Goal: Information Seeking & Learning: Learn about a topic

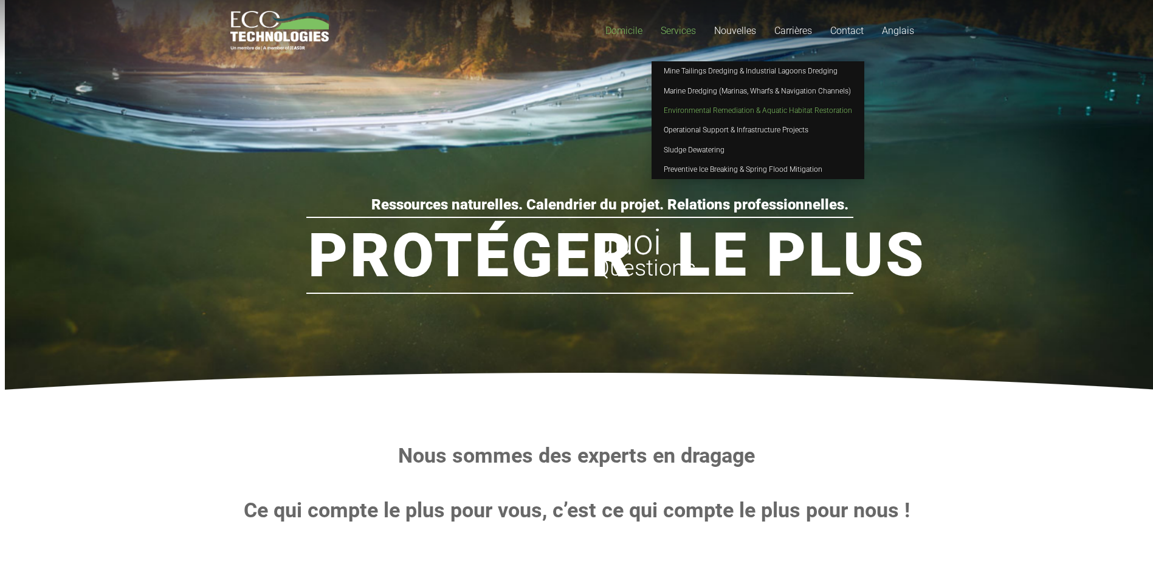
click at [706, 110] on span "Environmental Remediation & Aquatic Habitat Restoration" at bounding box center [757, 110] width 188 height 9
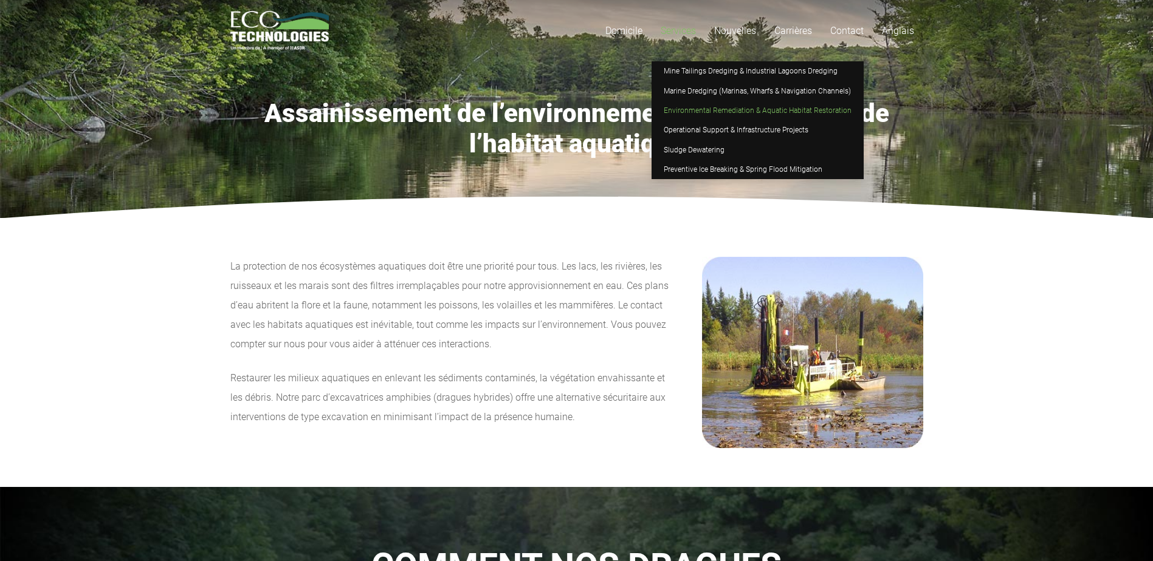
click at [673, 33] on span "Services" at bounding box center [677, 31] width 35 height 12
click at [676, 70] on span "Mine Tailings Dredging & Industrial Lagoons Dredging" at bounding box center [750, 71] width 174 height 9
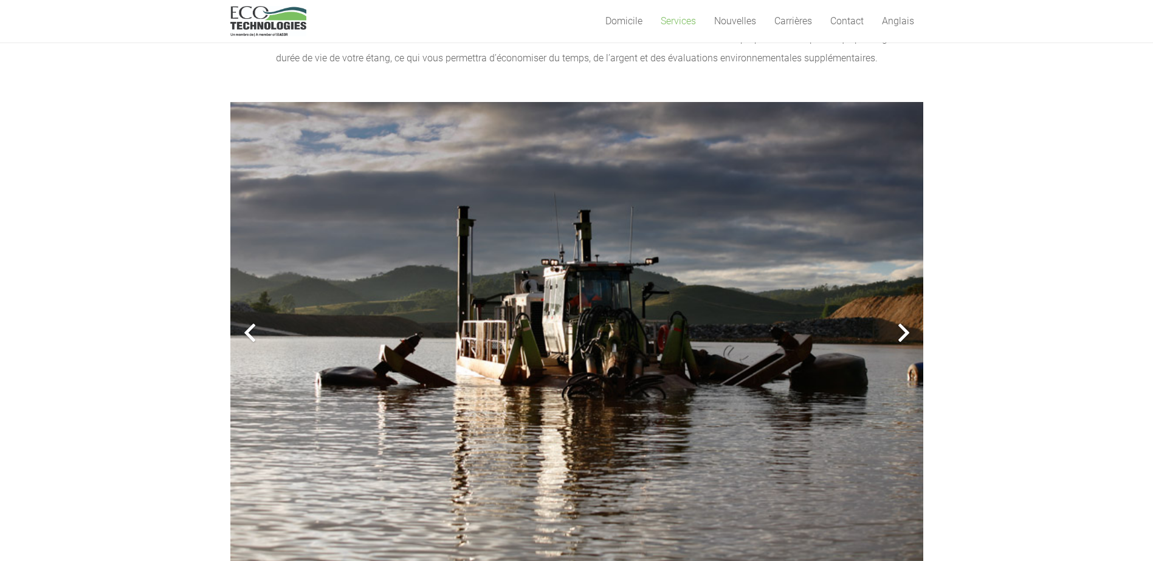
scroll to position [304, 0]
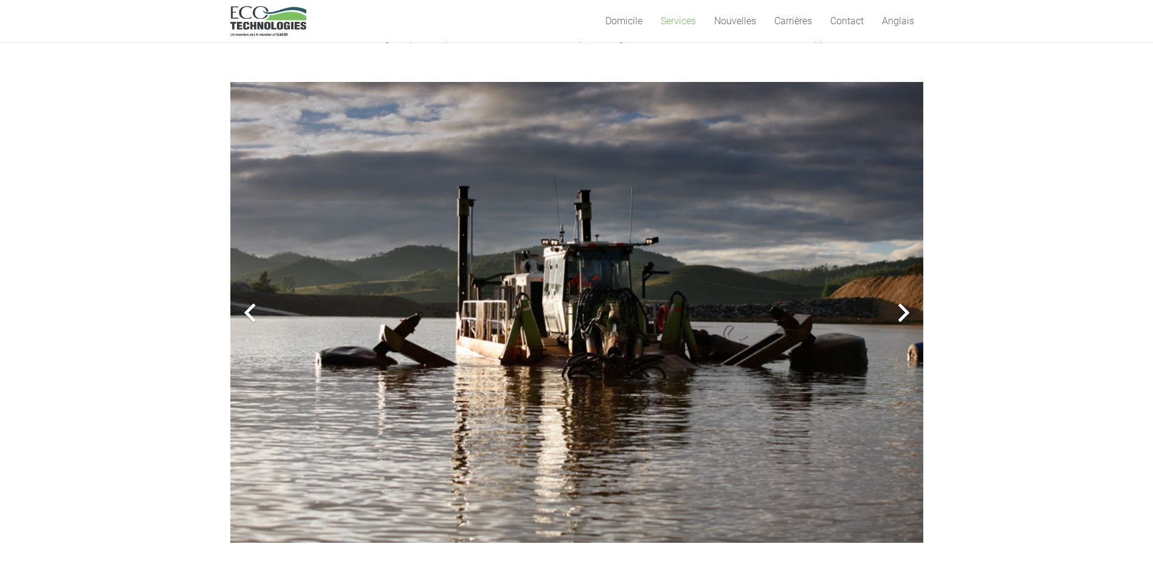
click at [902, 310] on div at bounding box center [903, 312] width 39 height 39
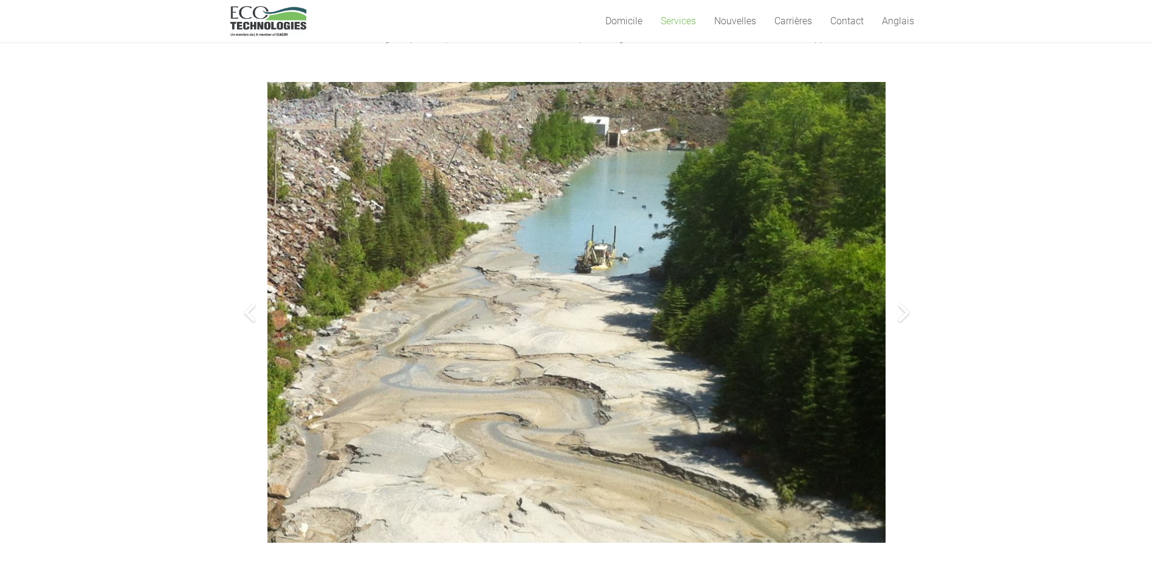
click at [904, 312] on div at bounding box center [903, 312] width 39 height 39
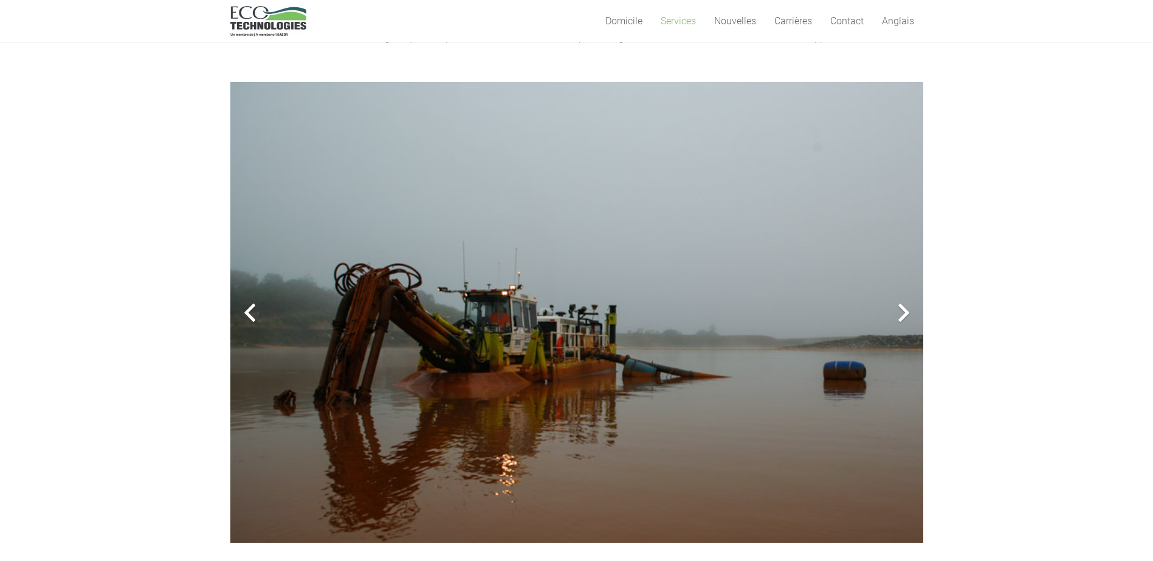
click at [903, 313] on div at bounding box center [903, 312] width 39 height 39
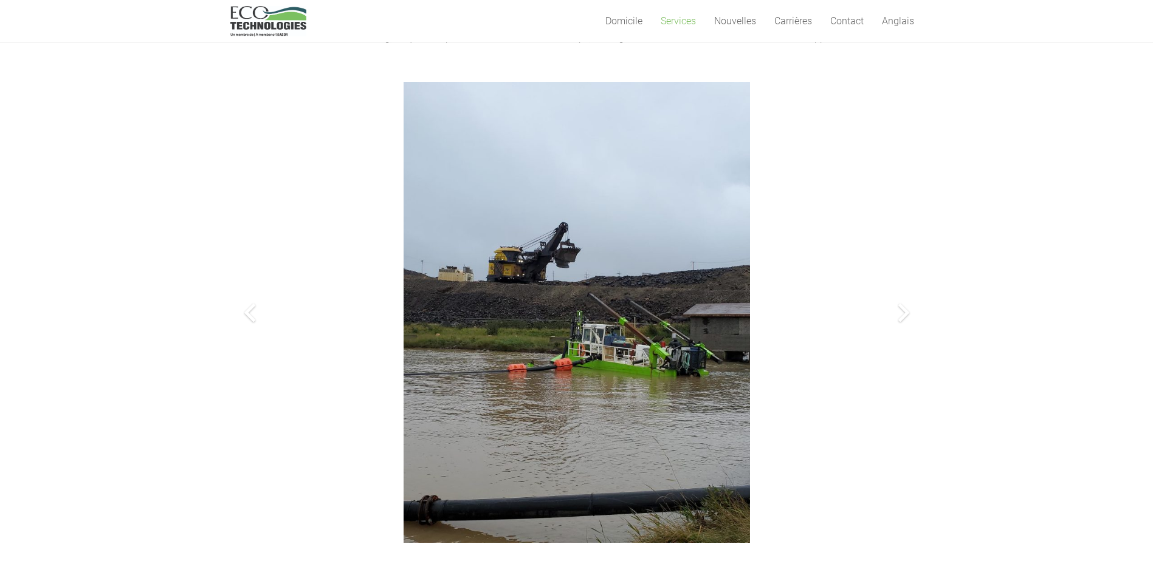
click at [628, 371] on img at bounding box center [576, 312] width 346 height 462
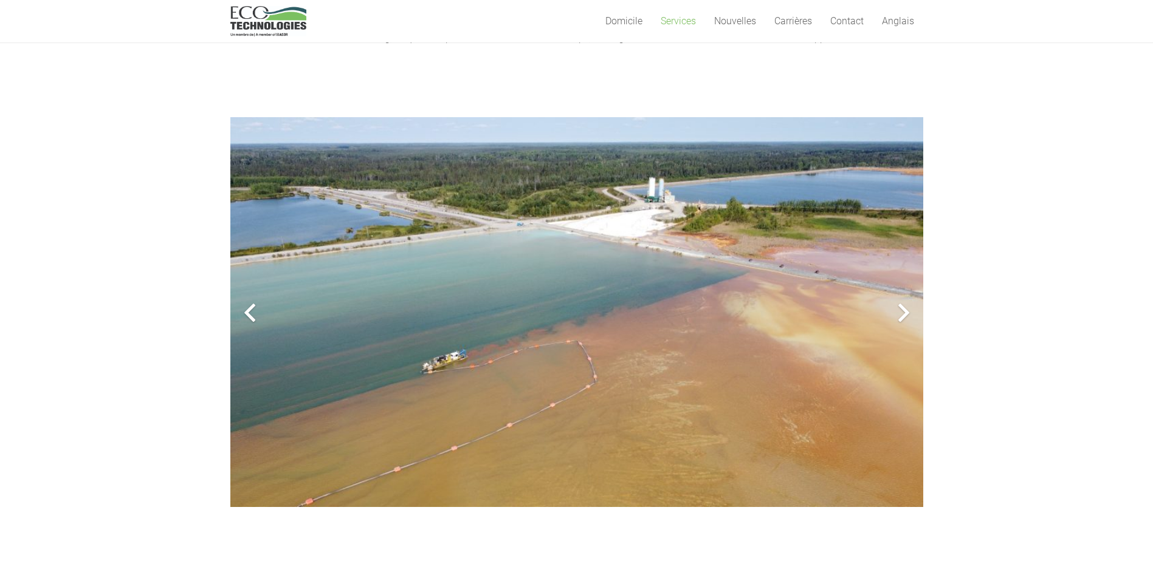
click at [252, 315] on div at bounding box center [249, 312] width 39 height 39
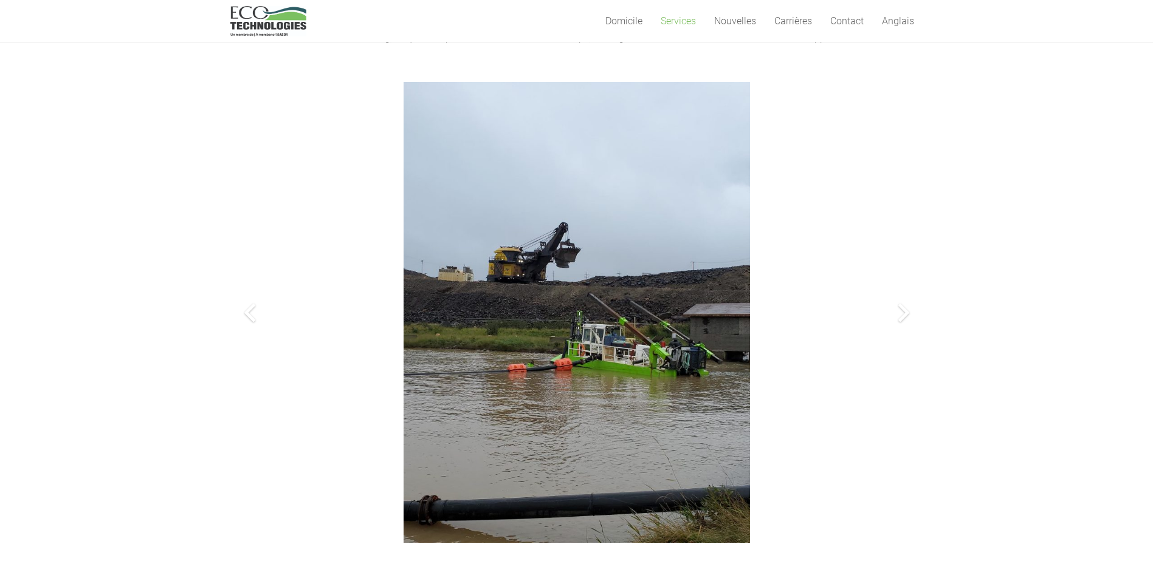
click at [628, 352] on img at bounding box center [576, 312] width 346 height 462
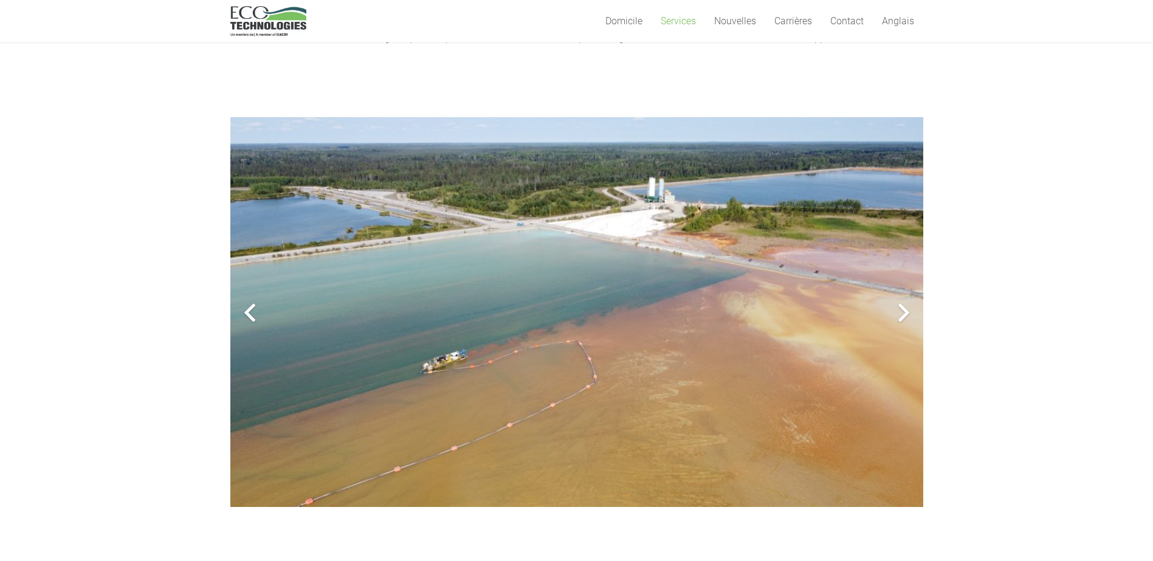
click at [246, 313] on div at bounding box center [249, 312] width 39 height 39
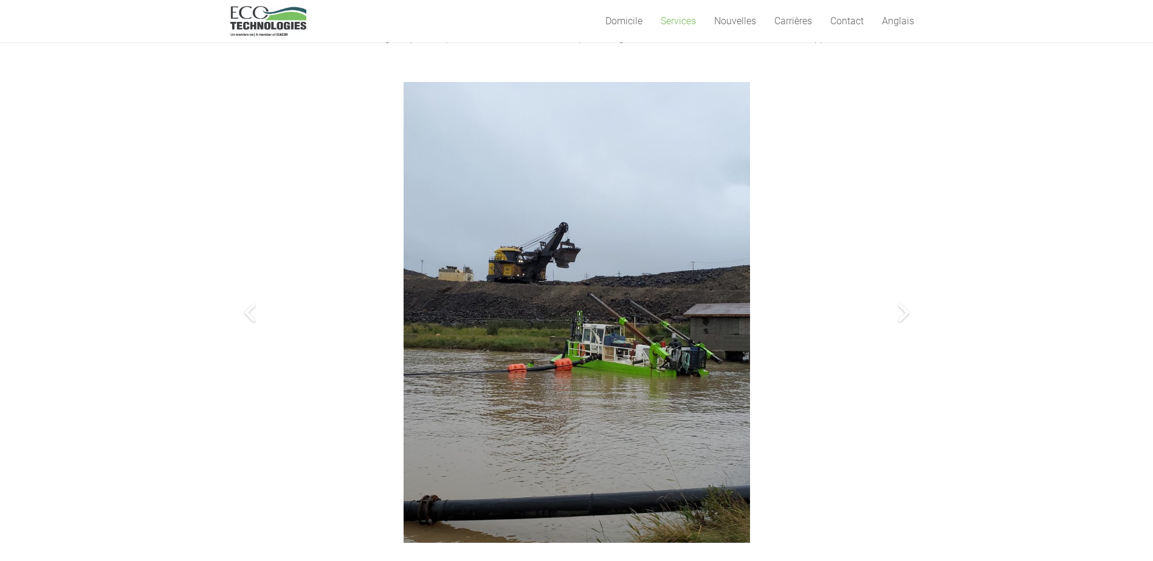
click at [904, 314] on div at bounding box center [903, 312] width 39 height 39
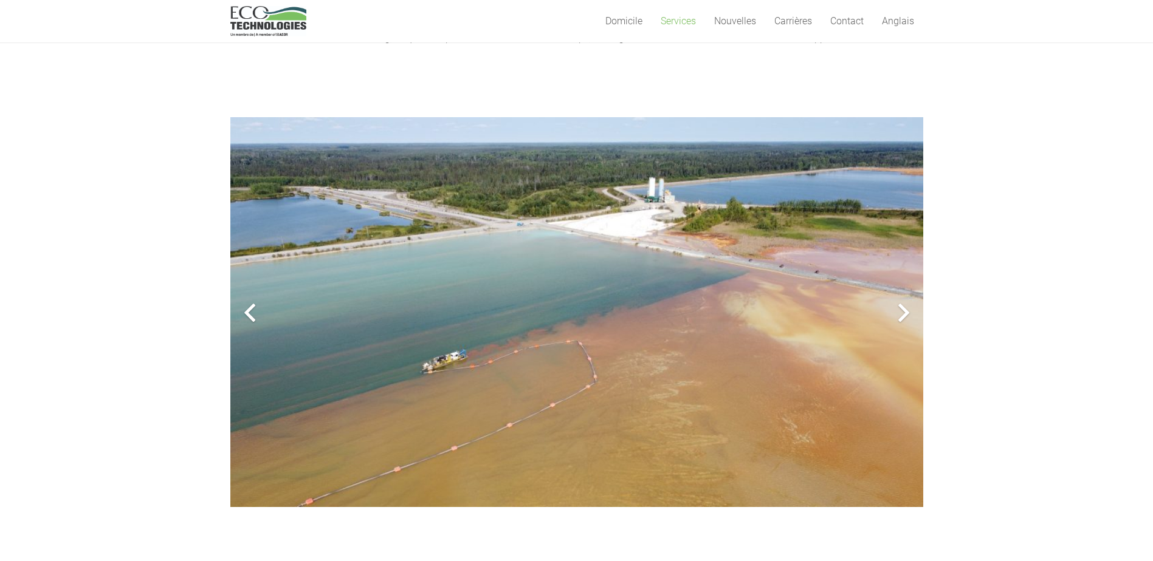
click at [902, 309] on div at bounding box center [903, 312] width 39 height 39
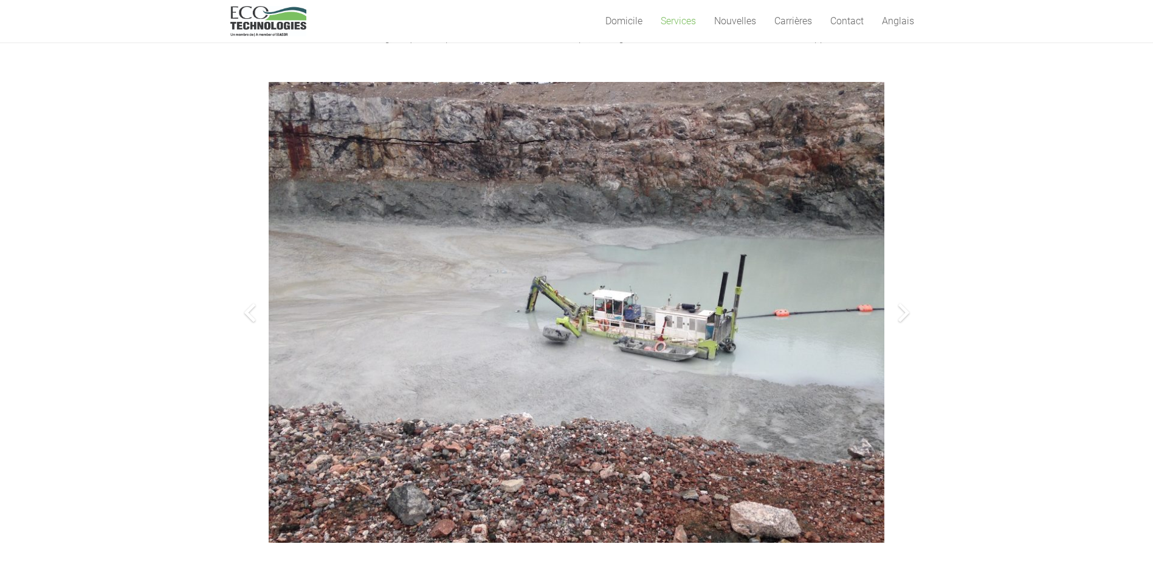
click at [902, 309] on div at bounding box center [903, 312] width 39 height 39
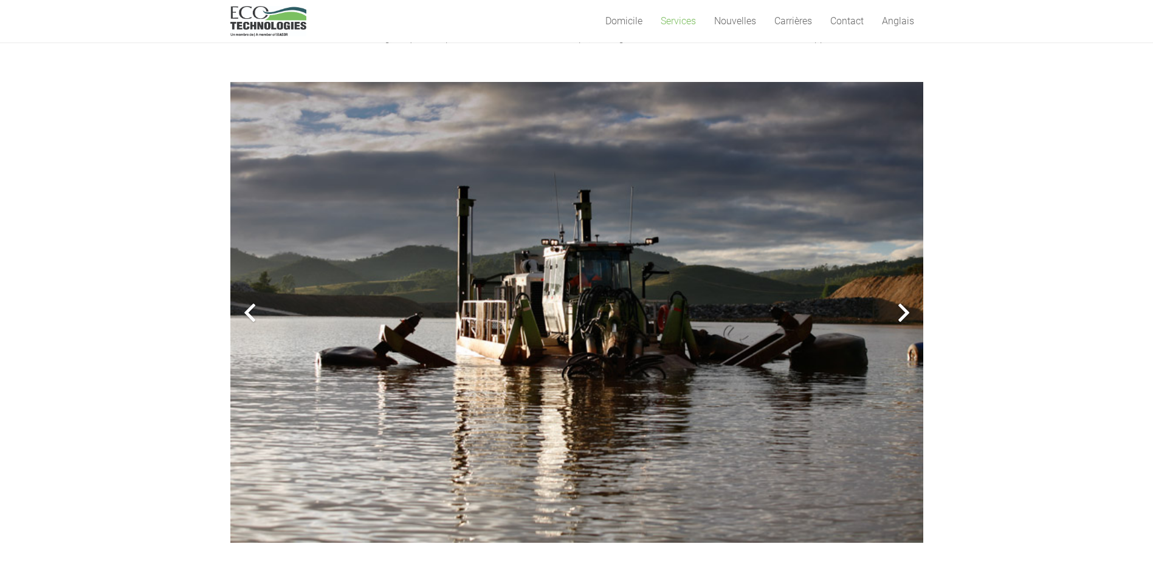
click at [245, 309] on div at bounding box center [249, 312] width 39 height 39
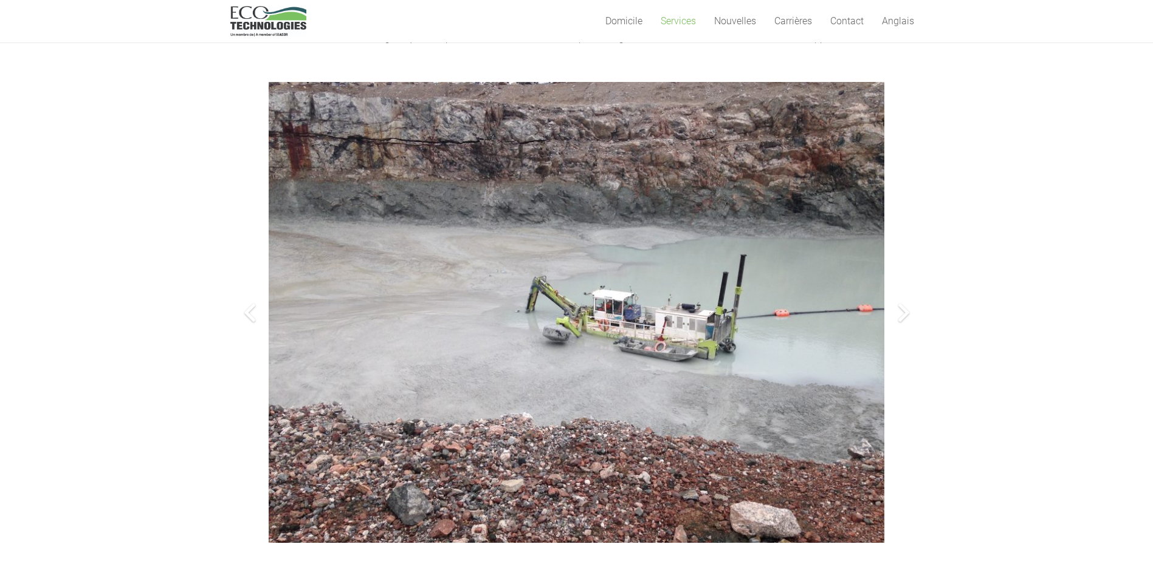
click at [246, 312] on div at bounding box center [249, 312] width 39 height 39
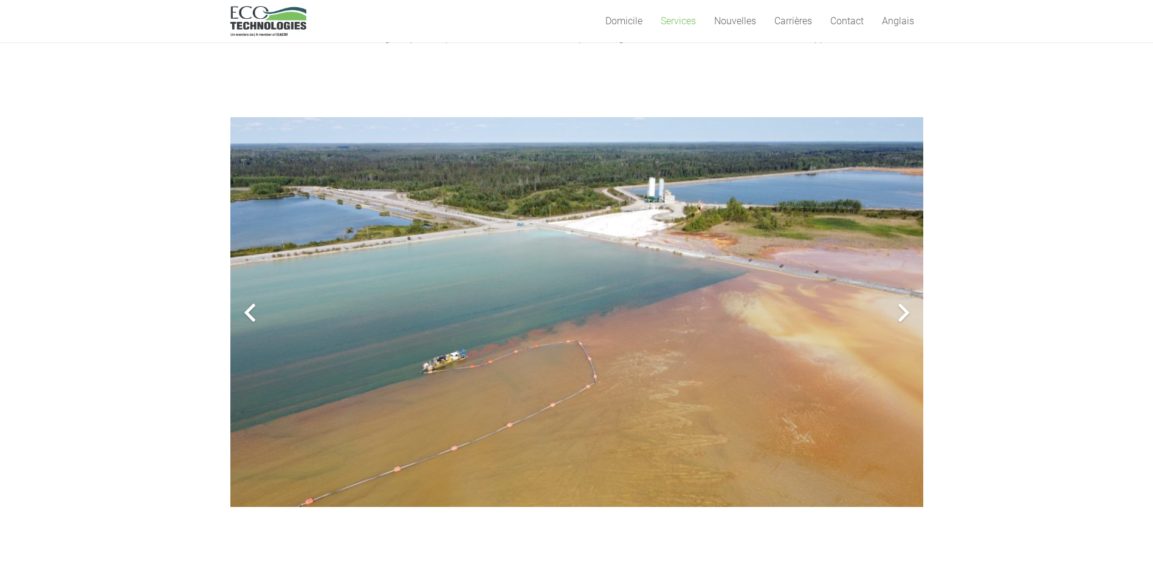
click at [246, 312] on div at bounding box center [249, 312] width 39 height 39
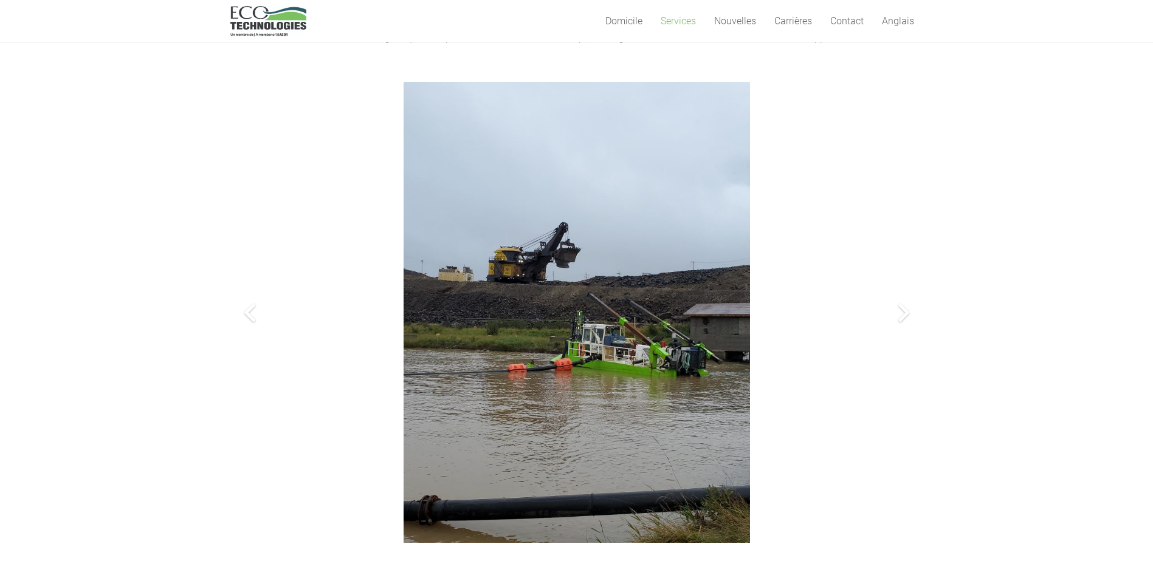
click at [246, 312] on div at bounding box center [249, 312] width 39 height 39
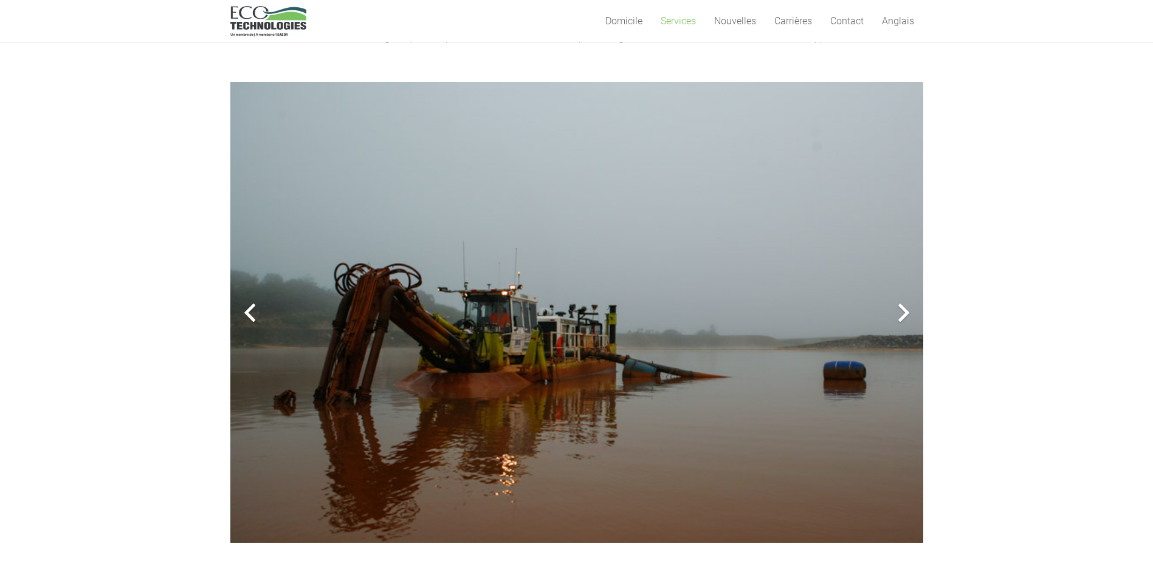
click at [246, 312] on div at bounding box center [249, 312] width 39 height 39
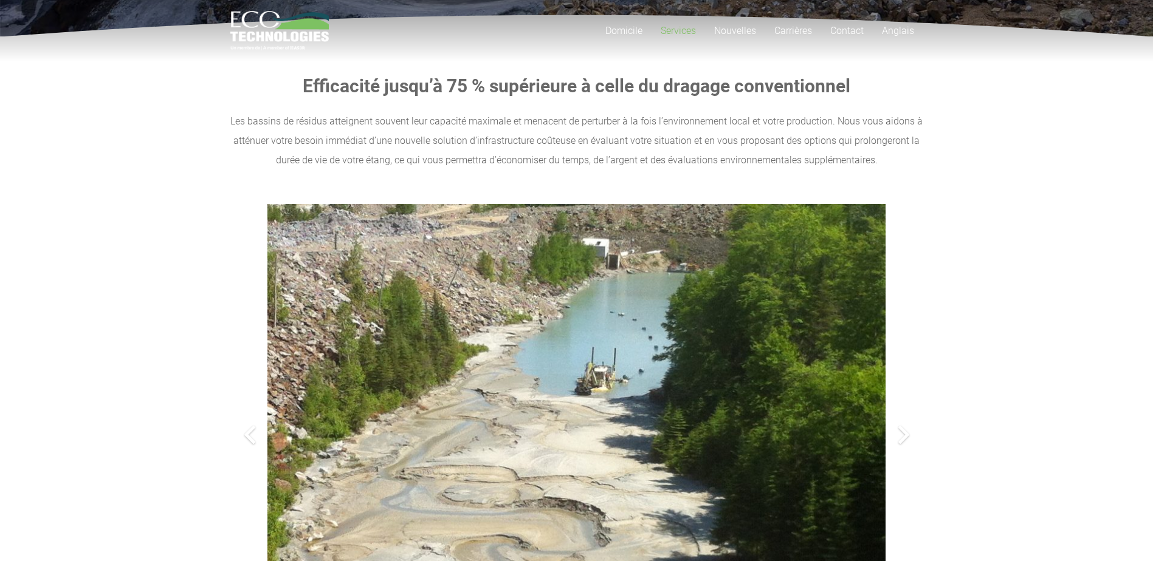
scroll to position [182, 0]
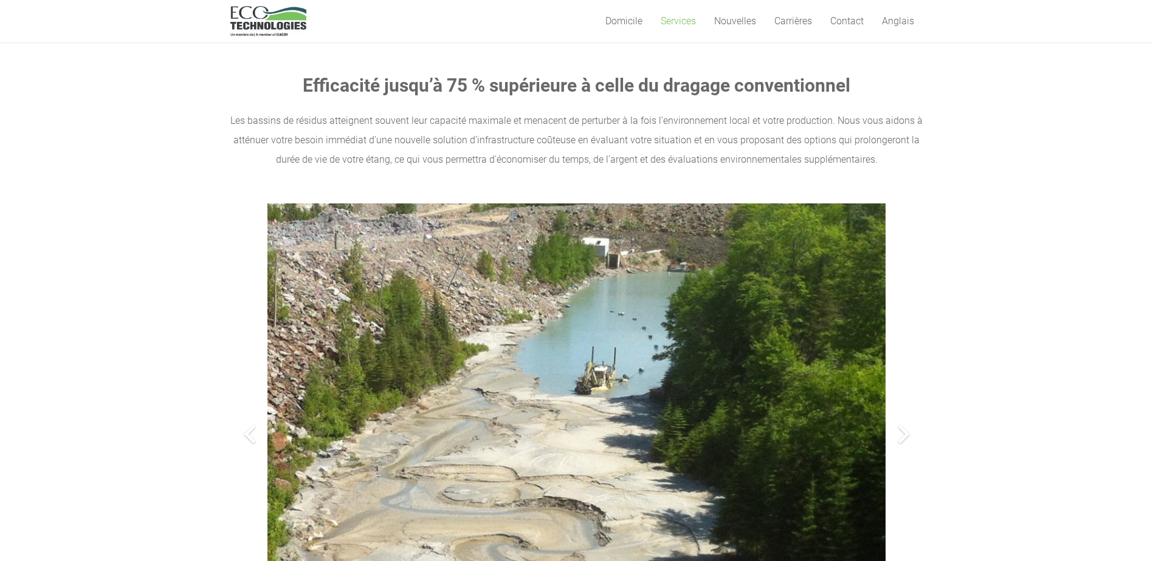
click at [903, 436] on div at bounding box center [903, 434] width 39 height 39
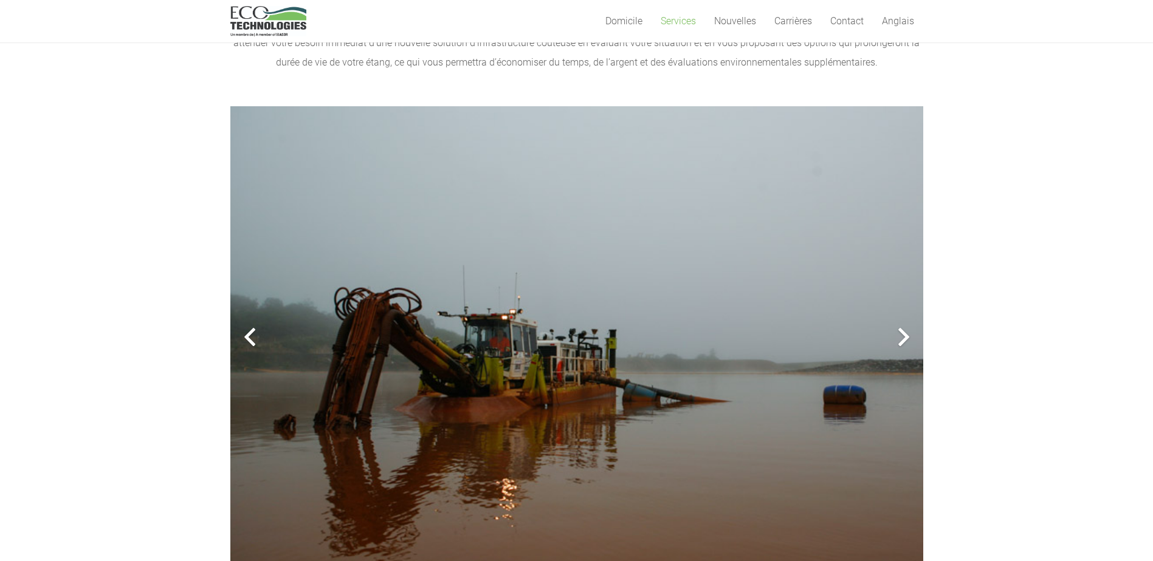
scroll to position [304, 0]
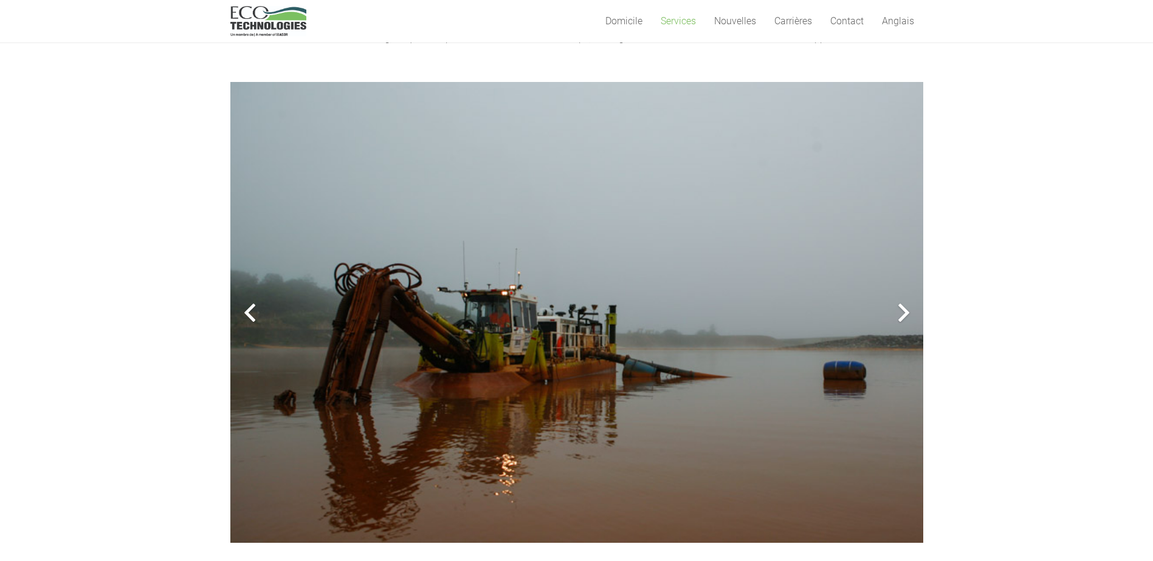
click at [895, 313] on div at bounding box center [903, 312] width 39 height 39
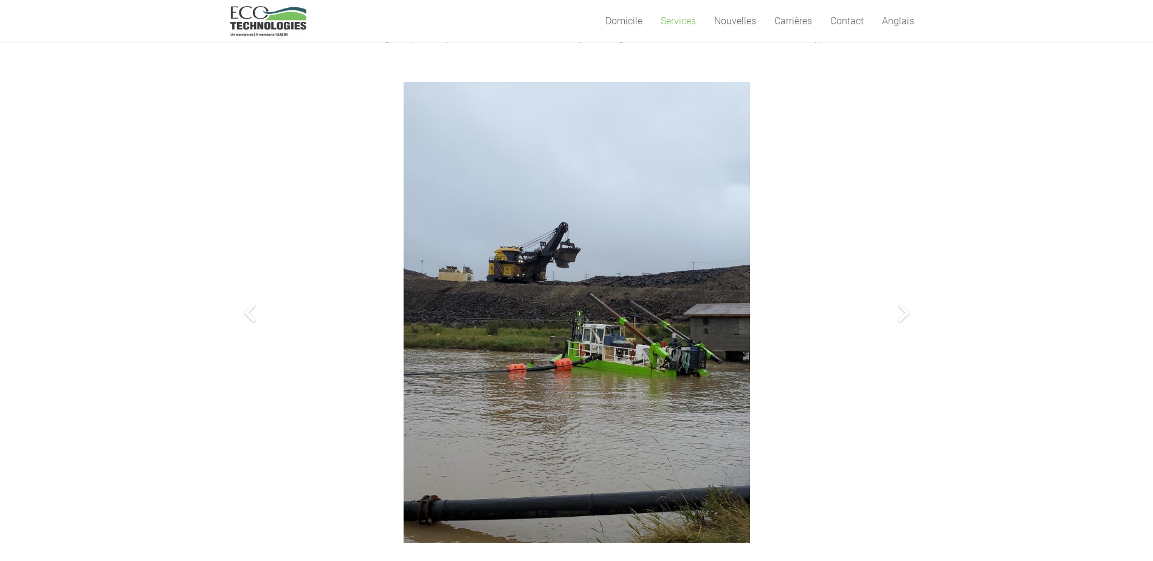
click at [904, 311] on div at bounding box center [903, 312] width 39 height 39
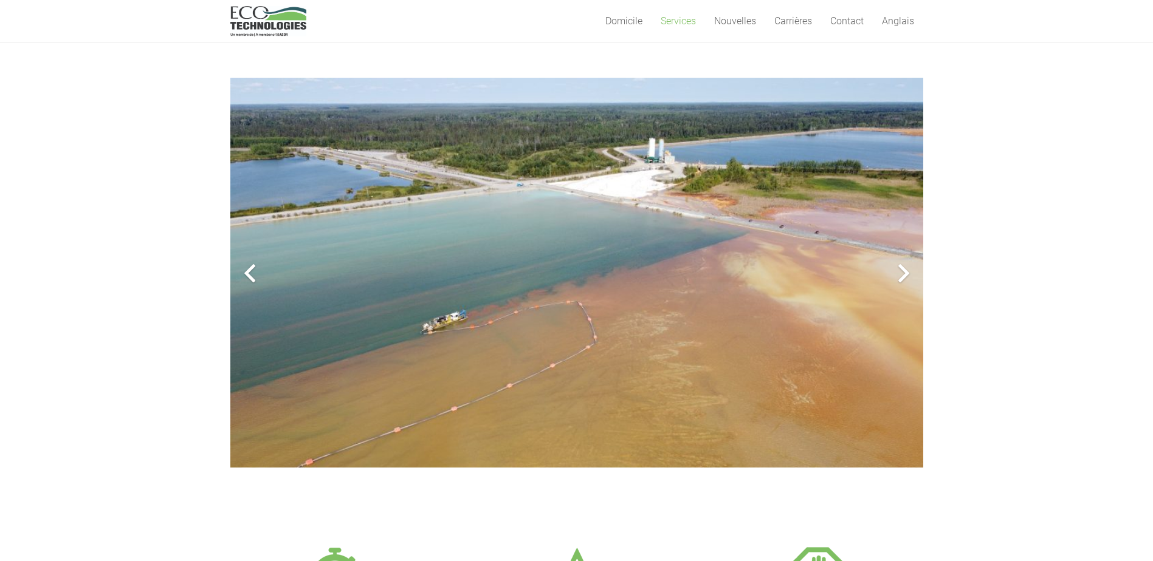
scroll to position [365, 0]
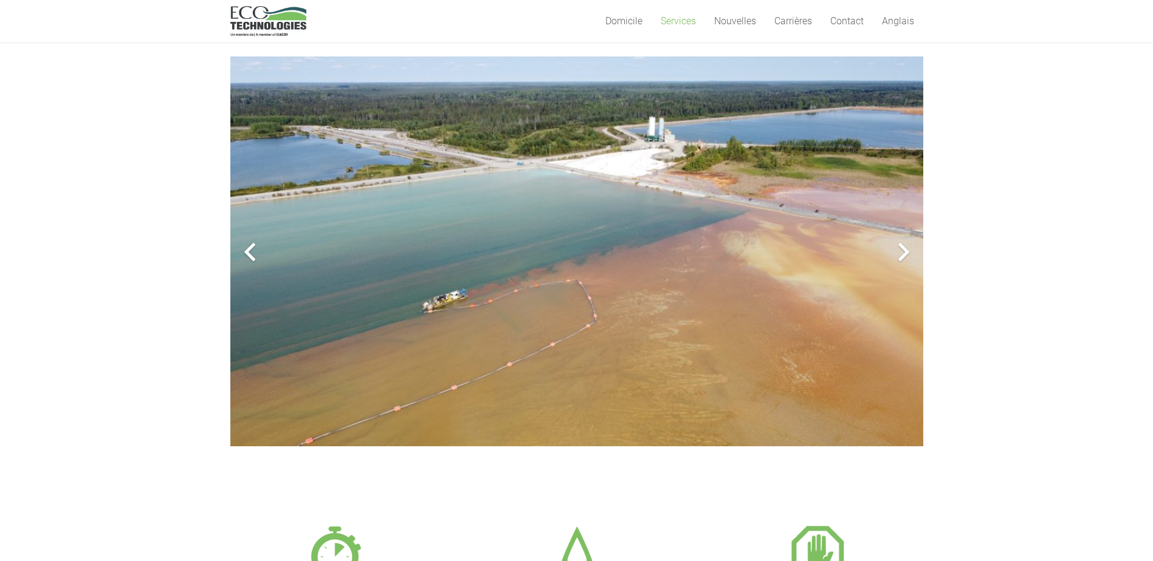
click at [527, 300] on img at bounding box center [576, 252] width 693 height 390
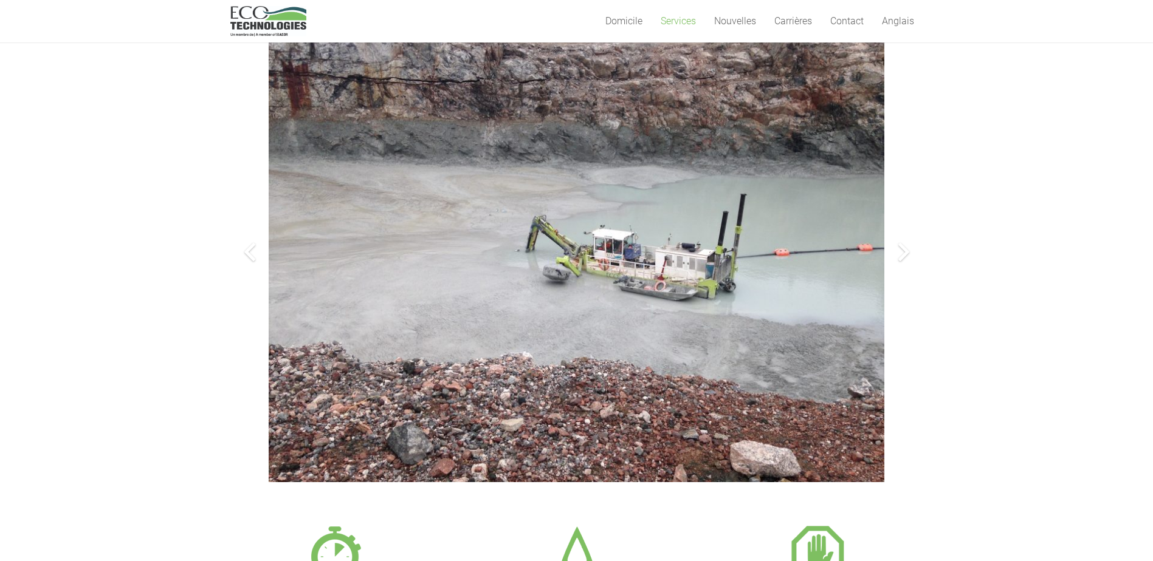
click at [634, 259] on img at bounding box center [576, 252] width 615 height 462
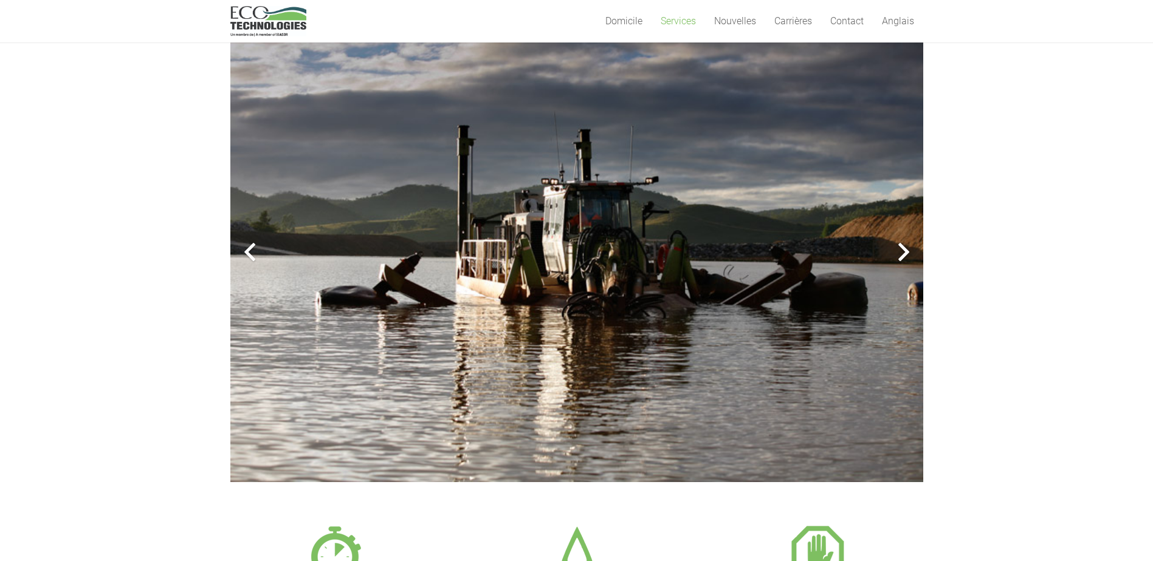
click at [249, 249] on div at bounding box center [249, 252] width 39 height 39
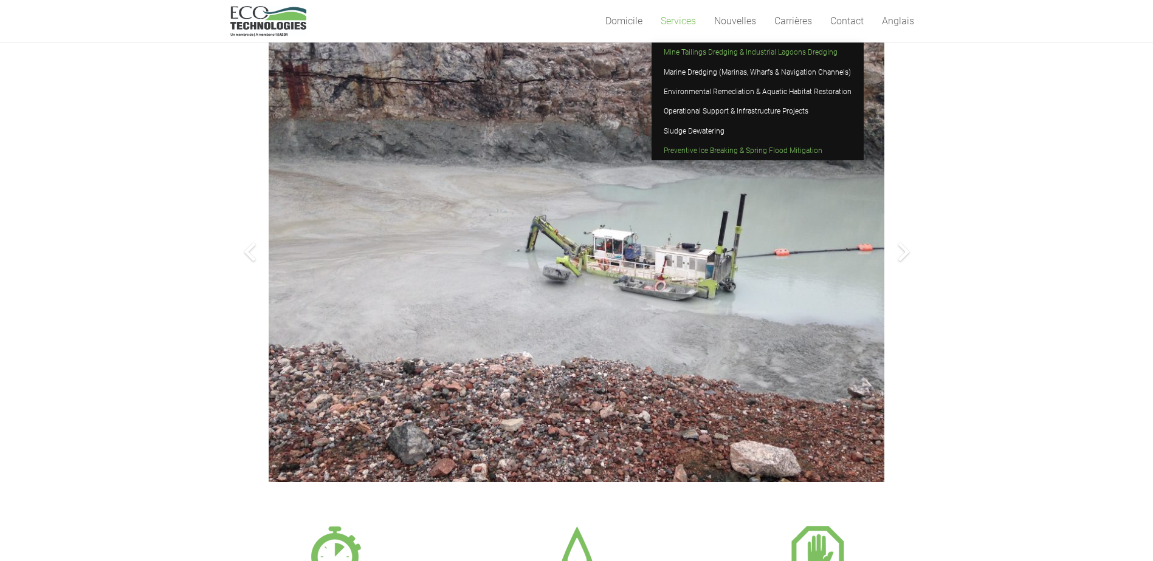
click at [692, 152] on span "Preventive Ice Breaking & Spring Flood Mitigation" at bounding box center [742, 150] width 159 height 9
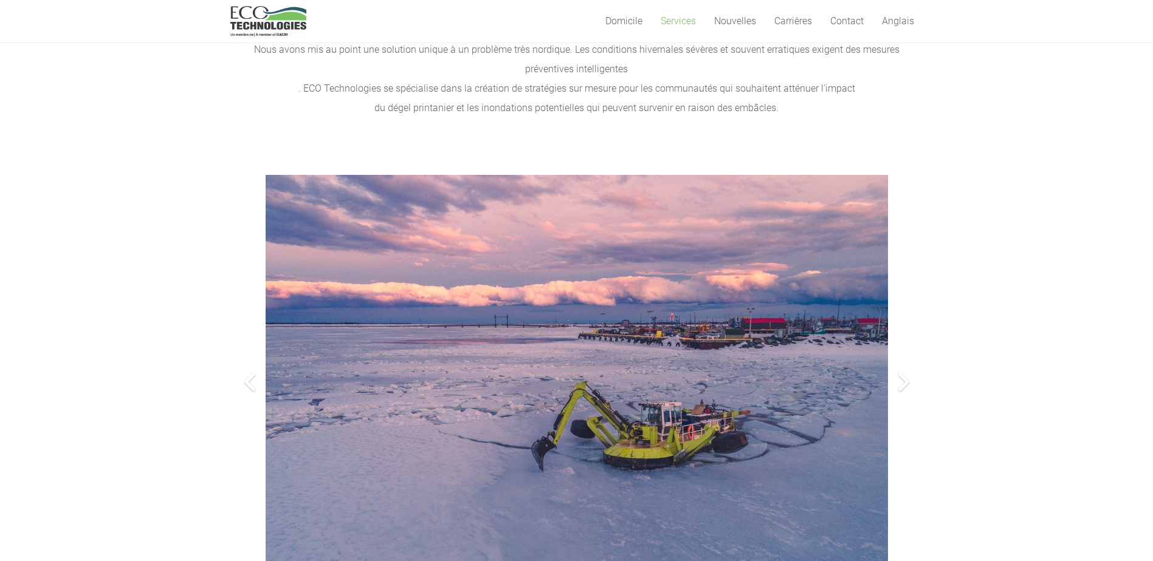
scroll to position [304, 0]
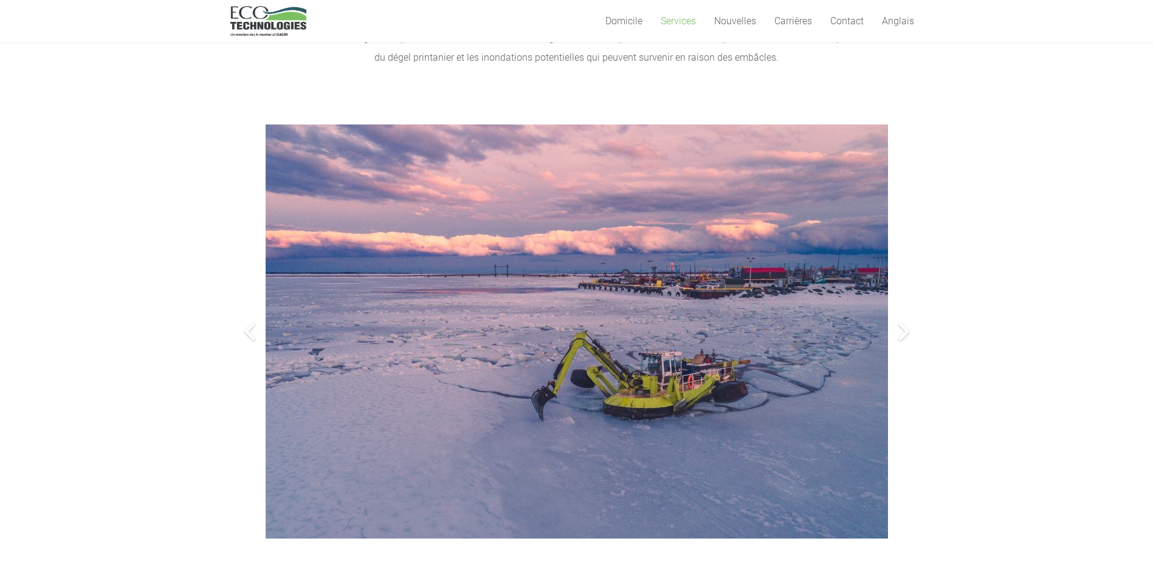
click at [694, 369] on img at bounding box center [577, 332] width 622 height 414
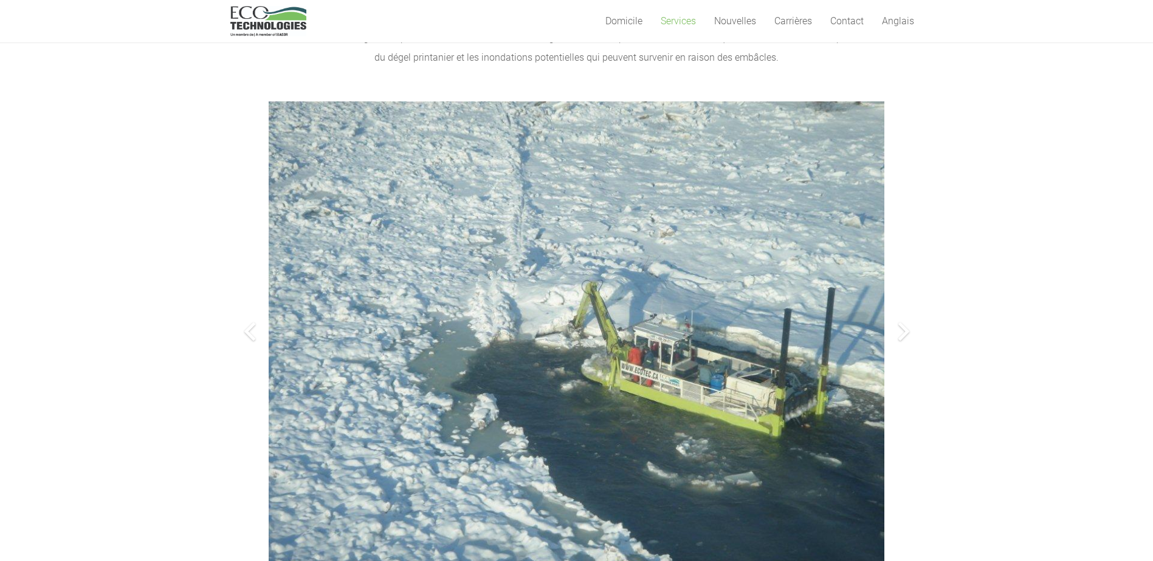
click at [902, 331] on div at bounding box center [903, 331] width 39 height 39
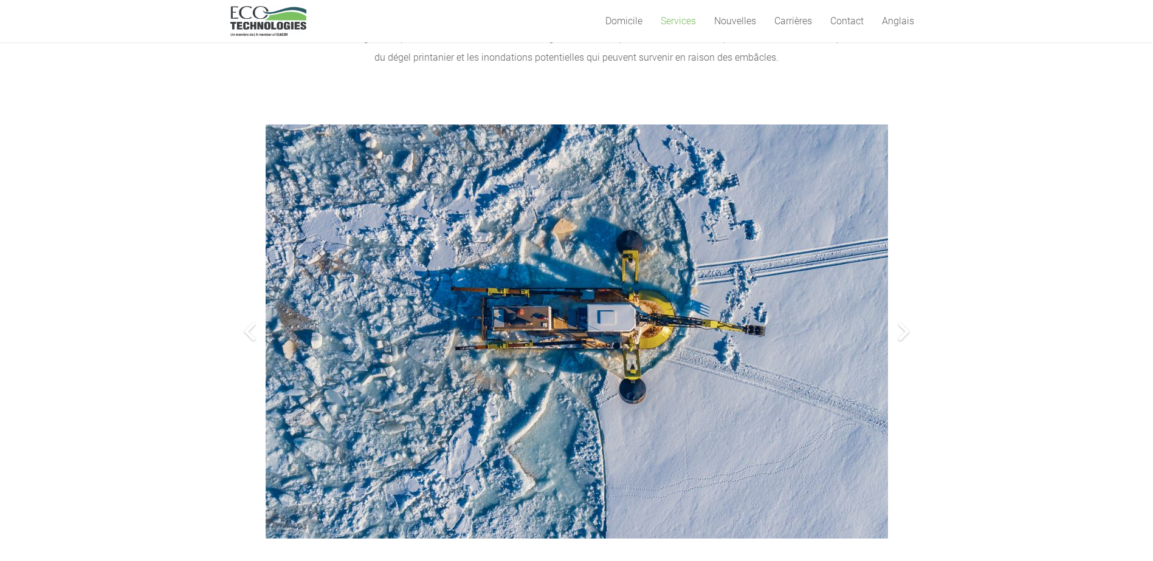
click at [904, 332] on div at bounding box center [903, 331] width 39 height 39
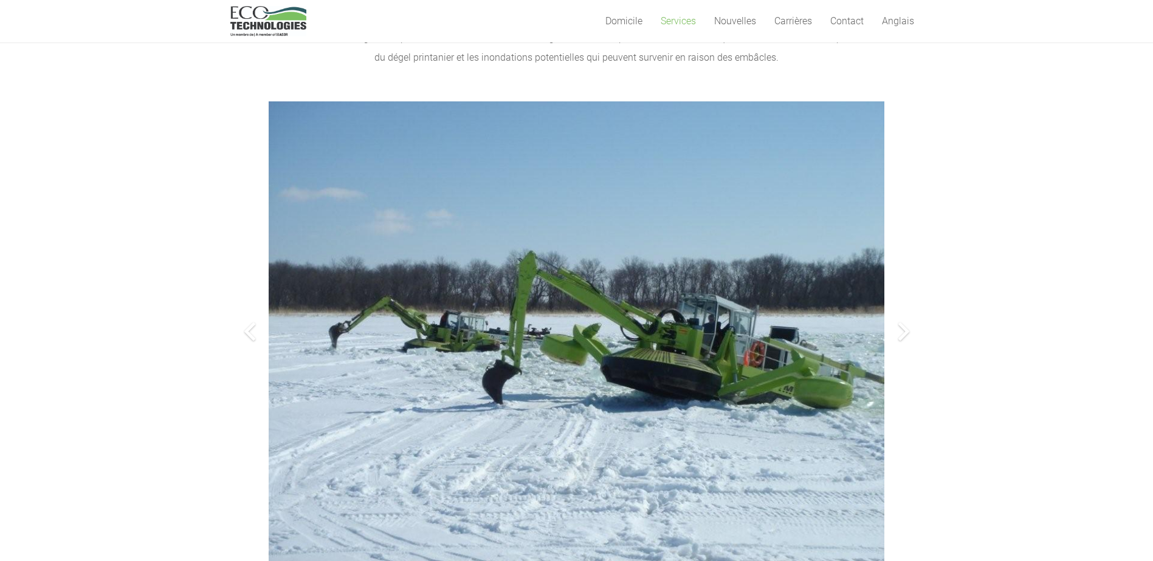
click at [904, 332] on div at bounding box center [903, 331] width 39 height 39
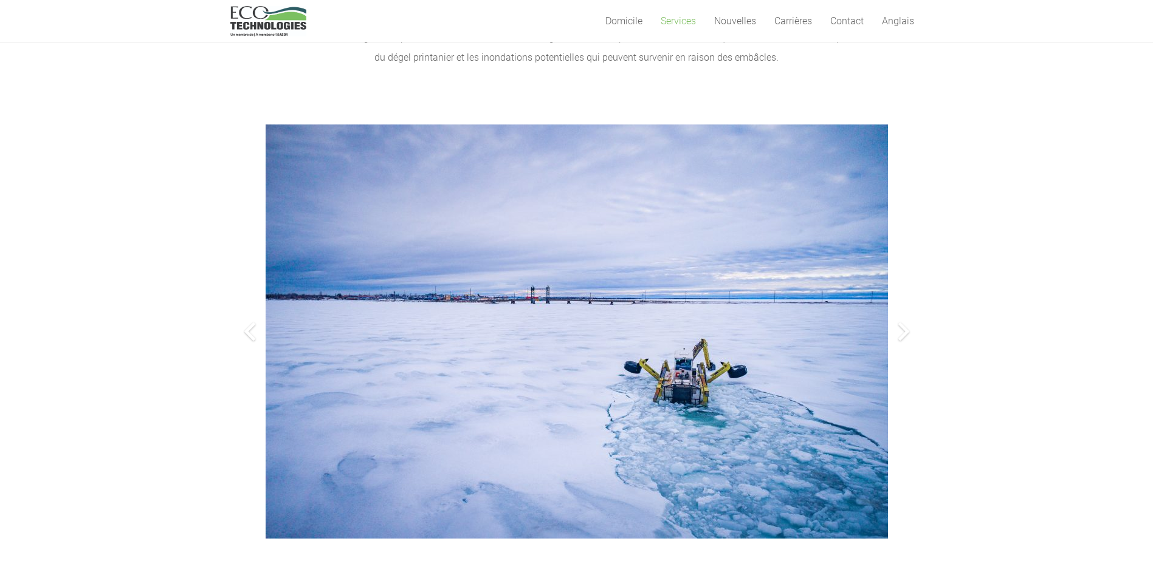
click at [904, 332] on div at bounding box center [903, 331] width 39 height 39
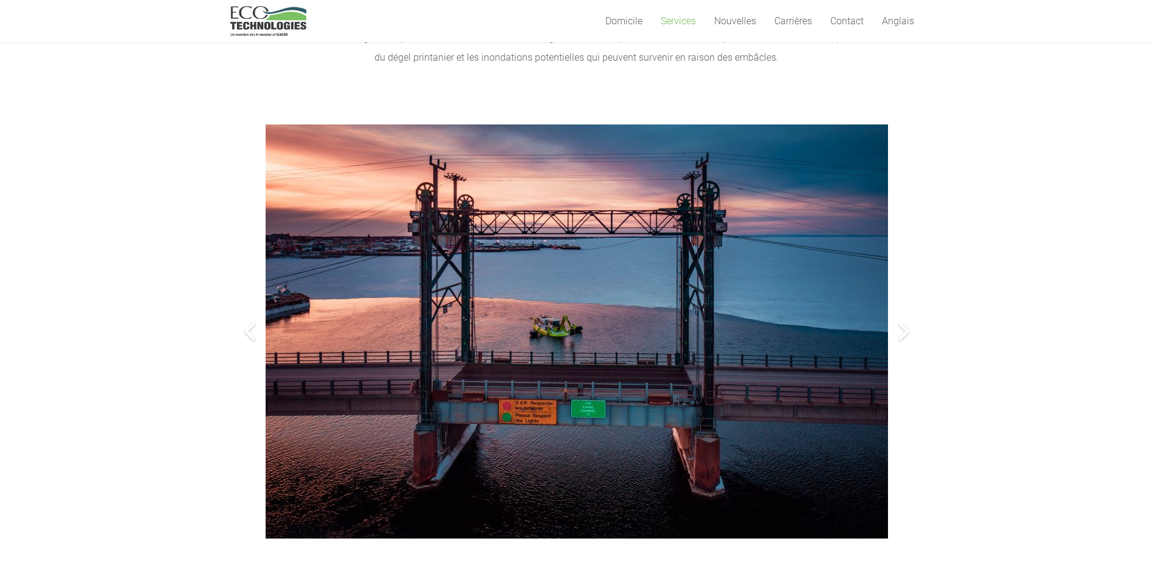
click at [904, 332] on div at bounding box center [903, 331] width 39 height 39
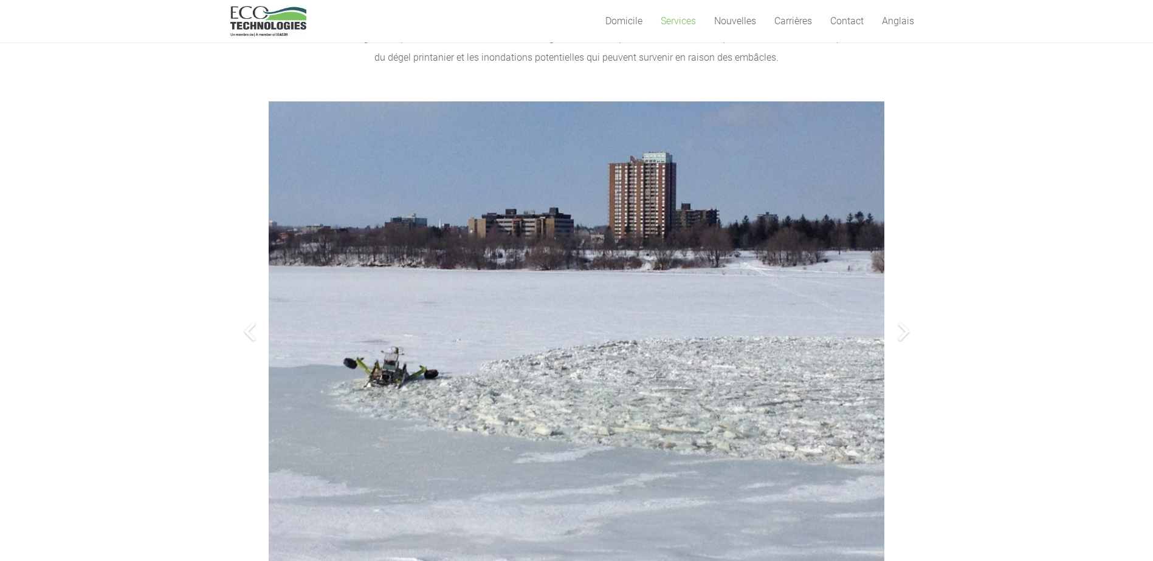
click at [904, 332] on div at bounding box center [903, 331] width 39 height 39
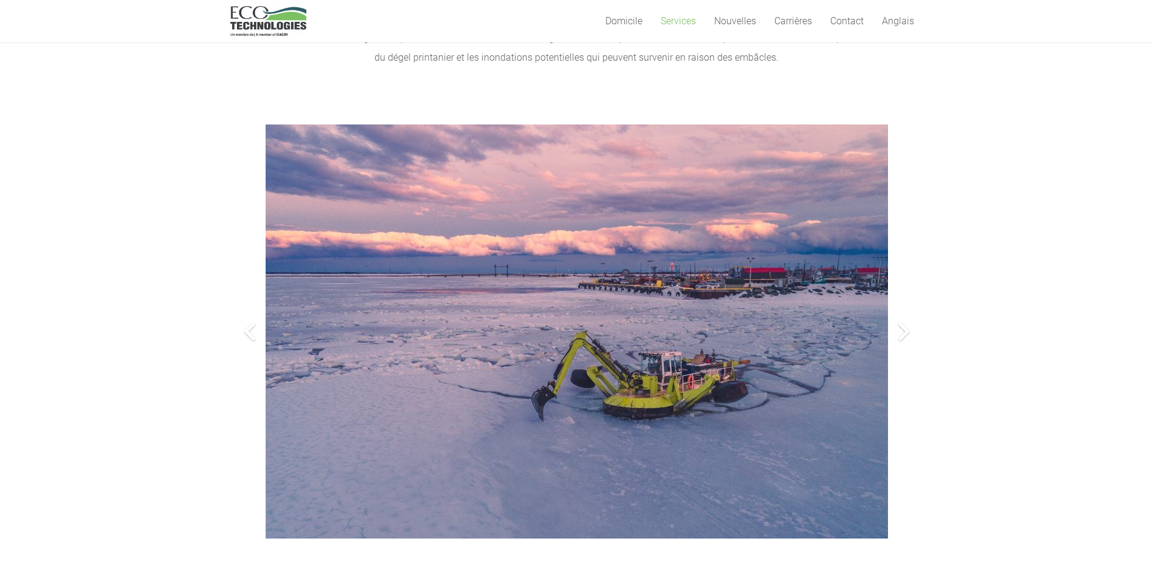
click at [648, 368] on img at bounding box center [577, 332] width 622 height 414
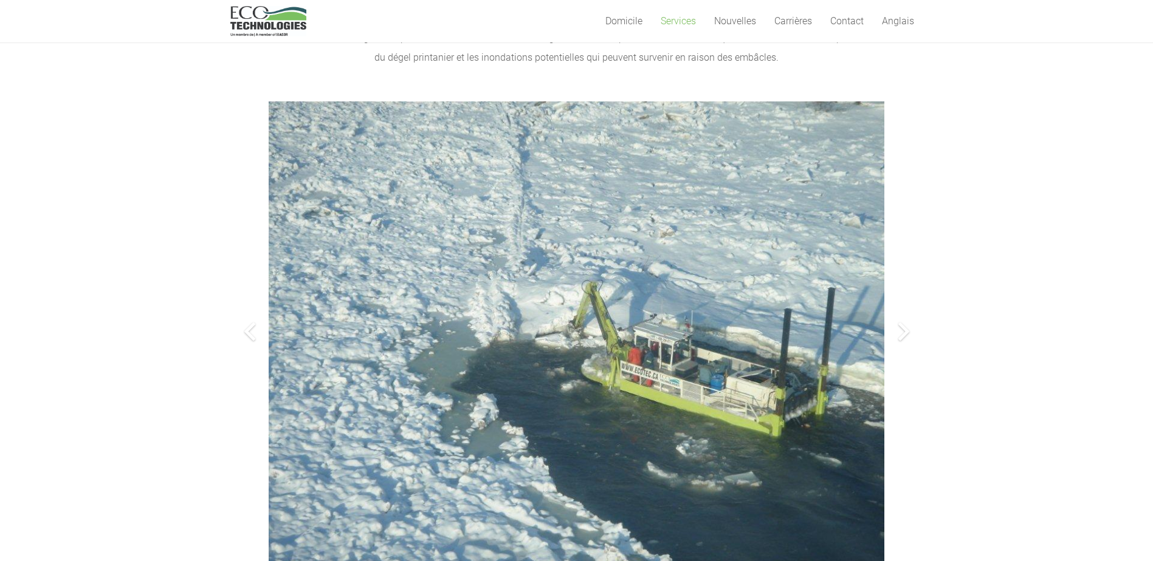
click at [247, 333] on div at bounding box center [249, 331] width 39 height 39
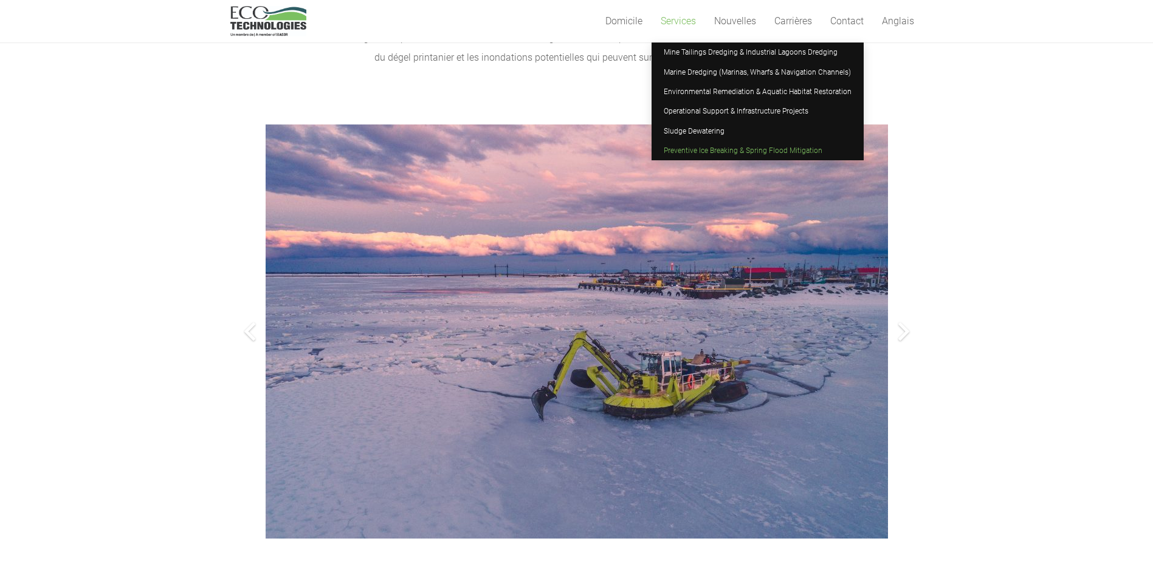
click at [679, 23] on span "Services" at bounding box center [677, 21] width 35 height 12
click at [692, 72] on span "Marine Dredging (Marinas, Wharfs & Navigation Channels)" at bounding box center [756, 72] width 187 height 9
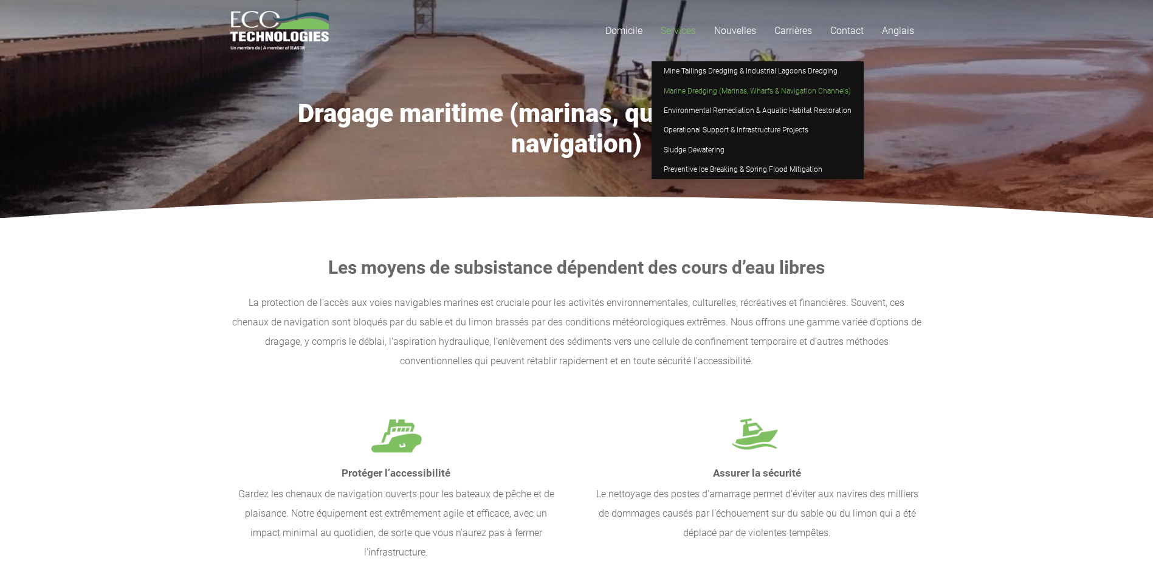
click at [671, 30] on span "Services" at bounding box center [677, 31] width 35 height 12
click at [687, 69] on span "Mine Tailings Dredging & Industrial Lagoons Dredging" at bounding box center [750, 71] width 174 height 9
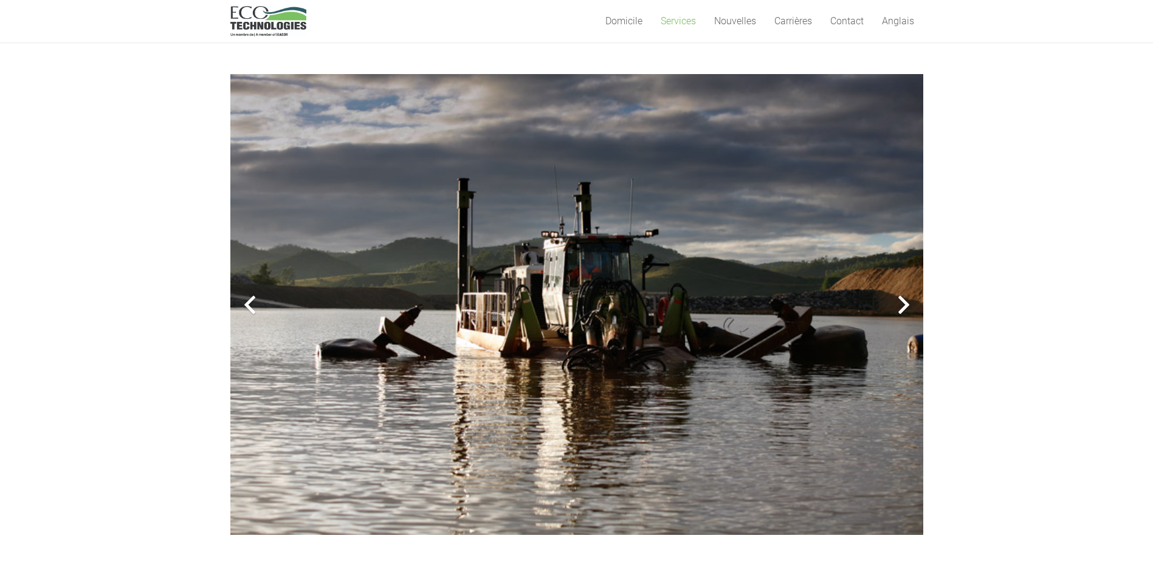
scroll to position [304, 0]
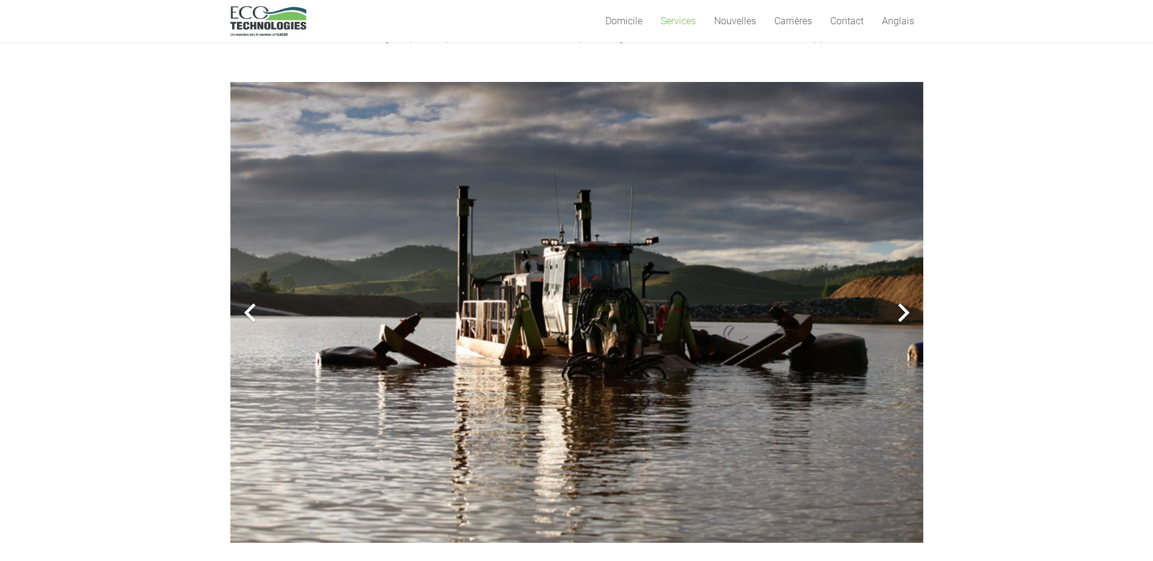
click at [901, 312] on div at bounding box center [903, 312] width 39 height 39
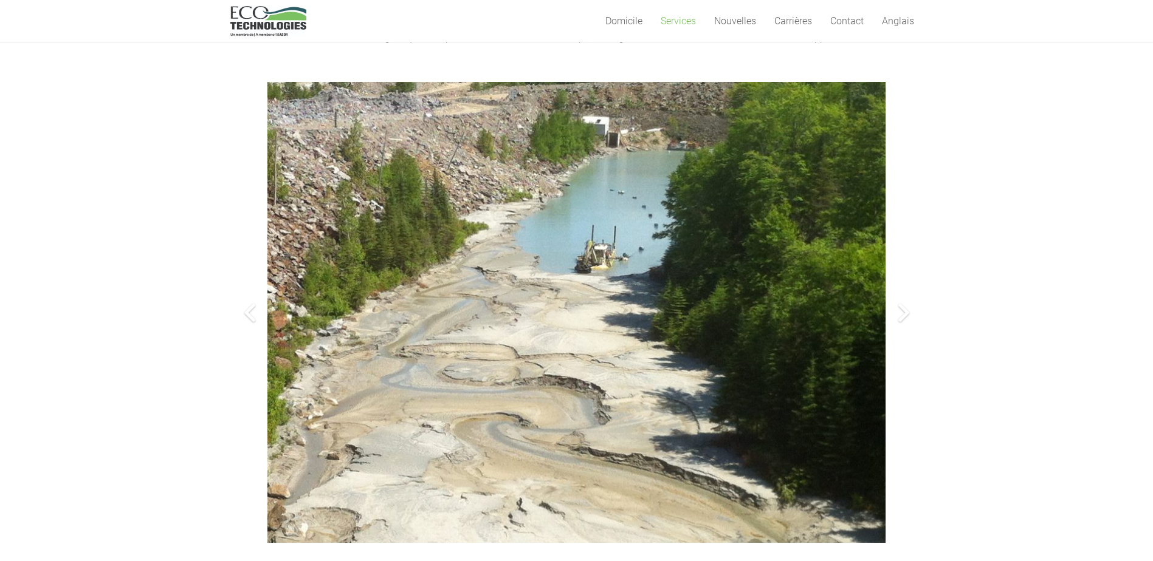
click at [900, 312] on div at bounding box center [903, 312] width 39 height 39
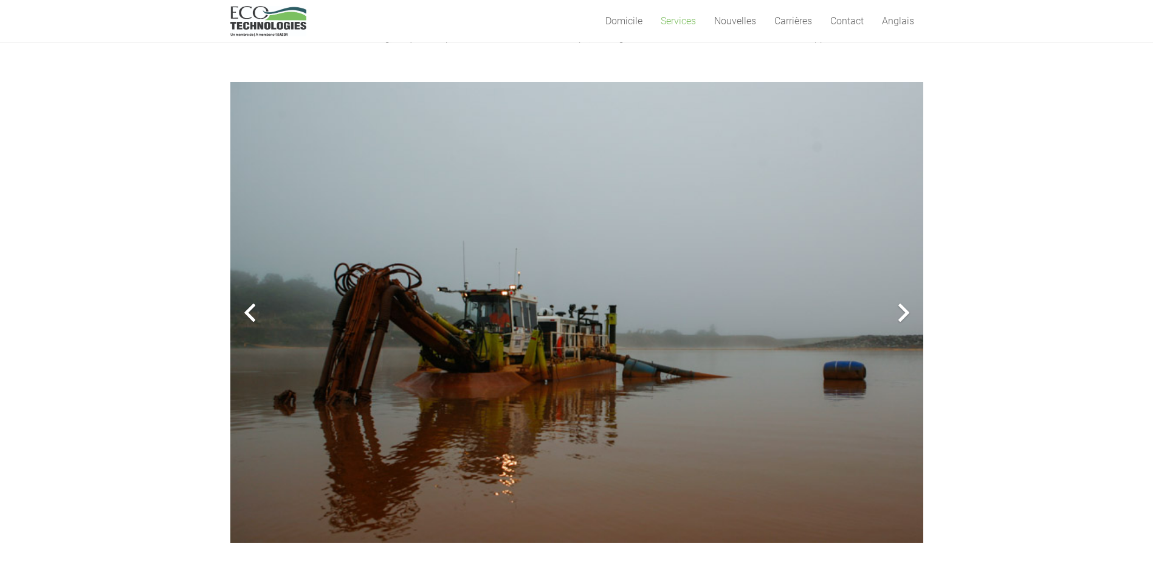
click at [900, 312] on div at bounding box center [903, 312] width 39 height 39
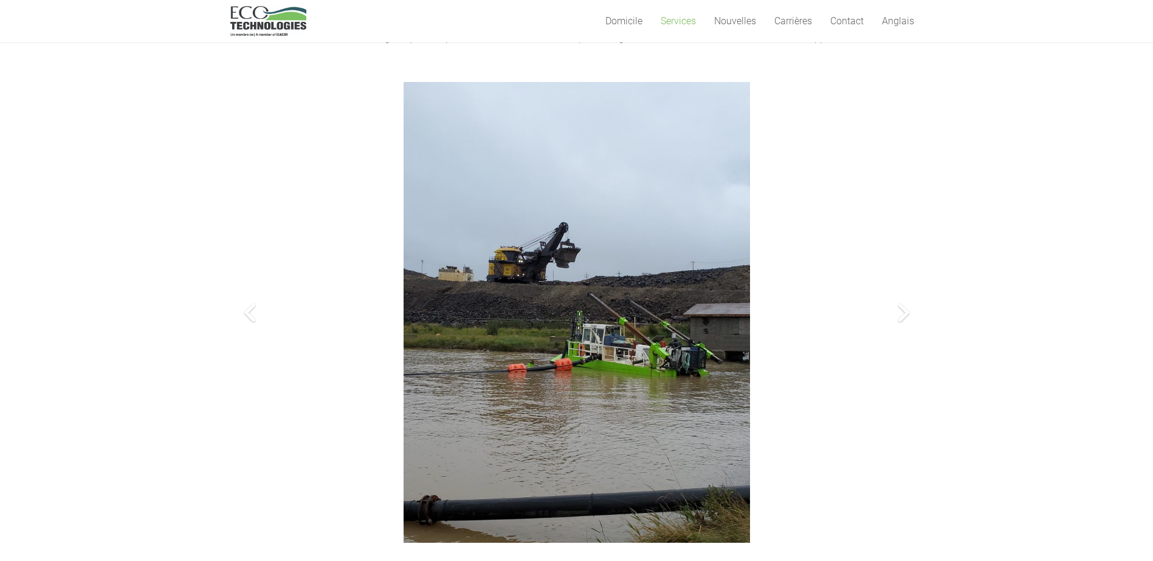
click at [900, 312] on div at bounding box center [903, 312] width 39 height 39
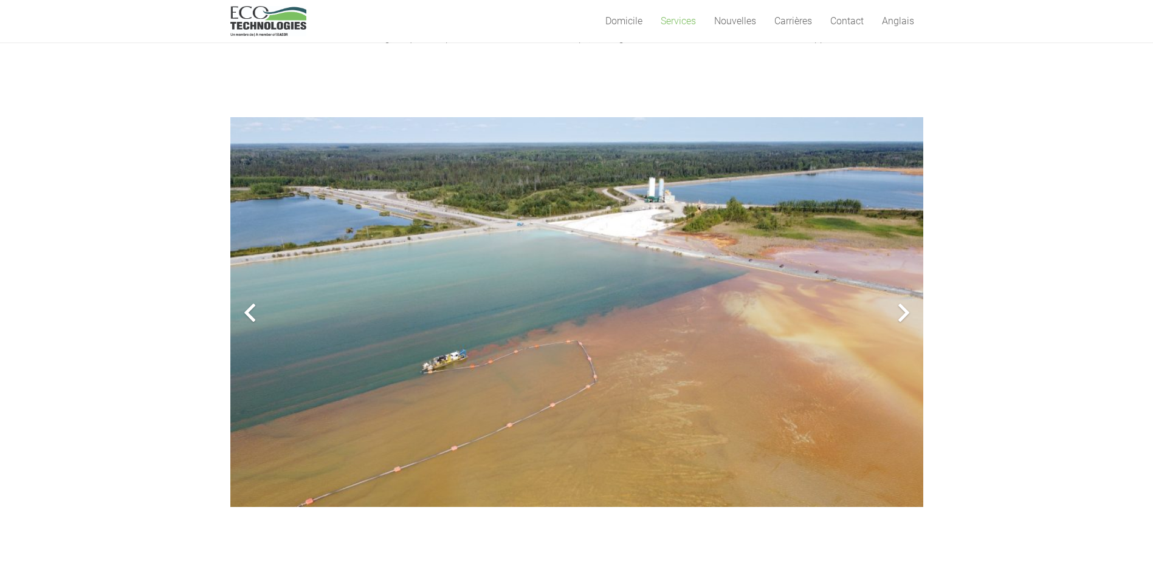
click at [900, 312] on div at bounding box center [903, 312] width 39 height 39
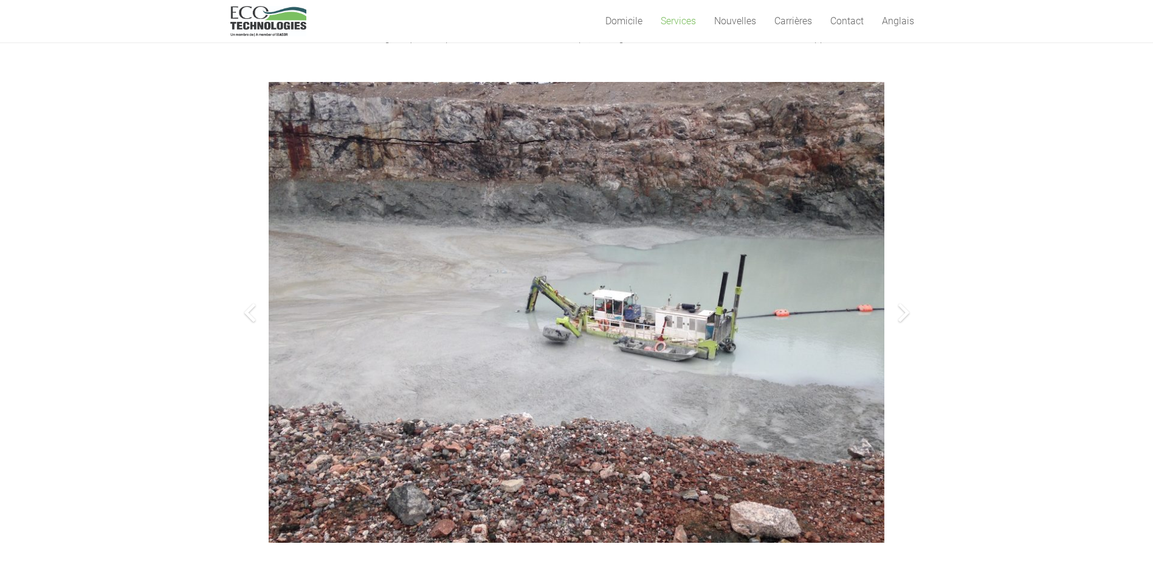
click at [900, 313] on div at bounding box center [903, 312] width 39 height 39
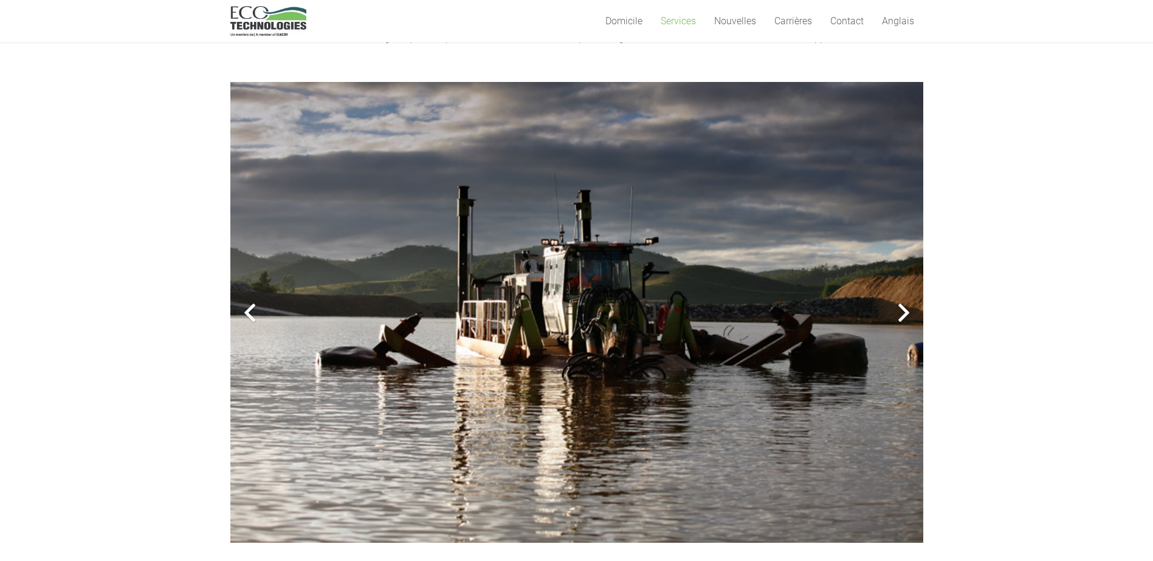
click at [902, 312] on div at bounding box center [903, 312] width 39 height 39
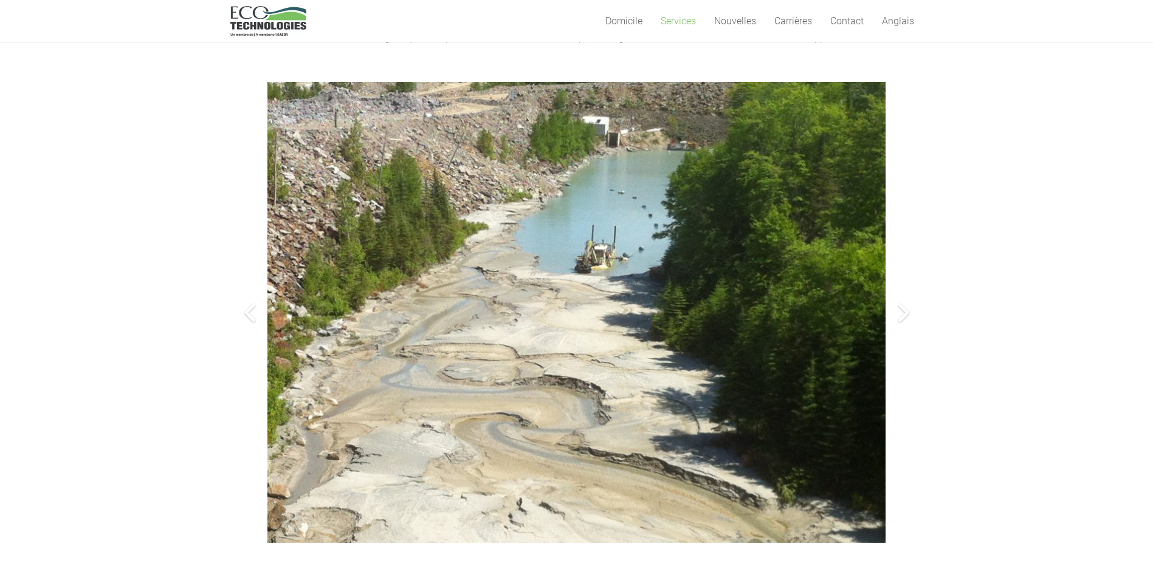
click at [902, 312] on div at bounding box center [903, 312] width 39 height 39
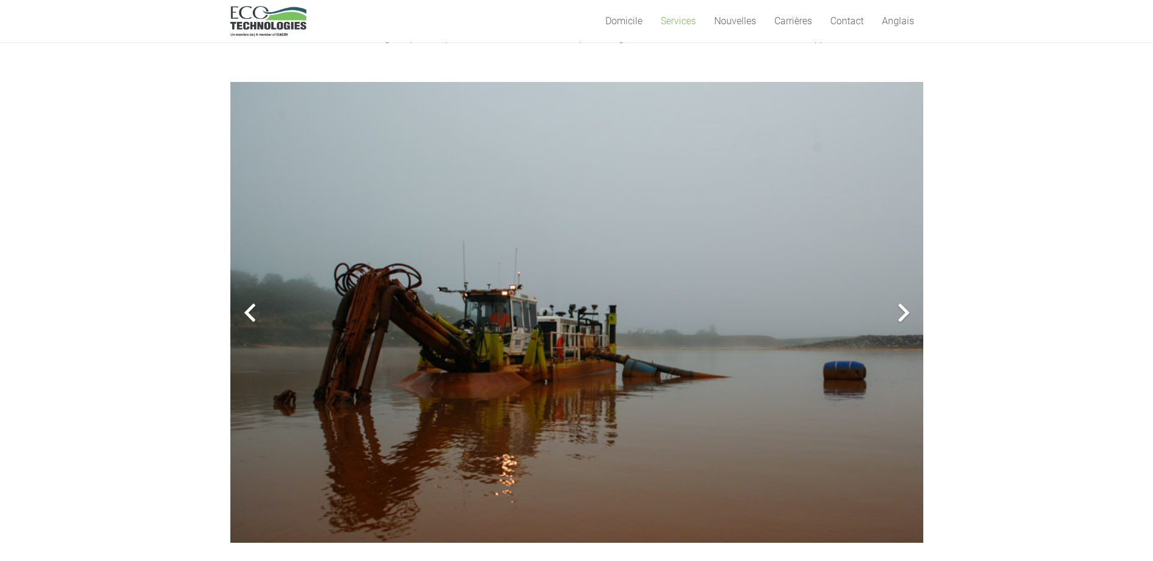
click at [902, 312] on div at bounding box center [903, 312] width 39 height 39
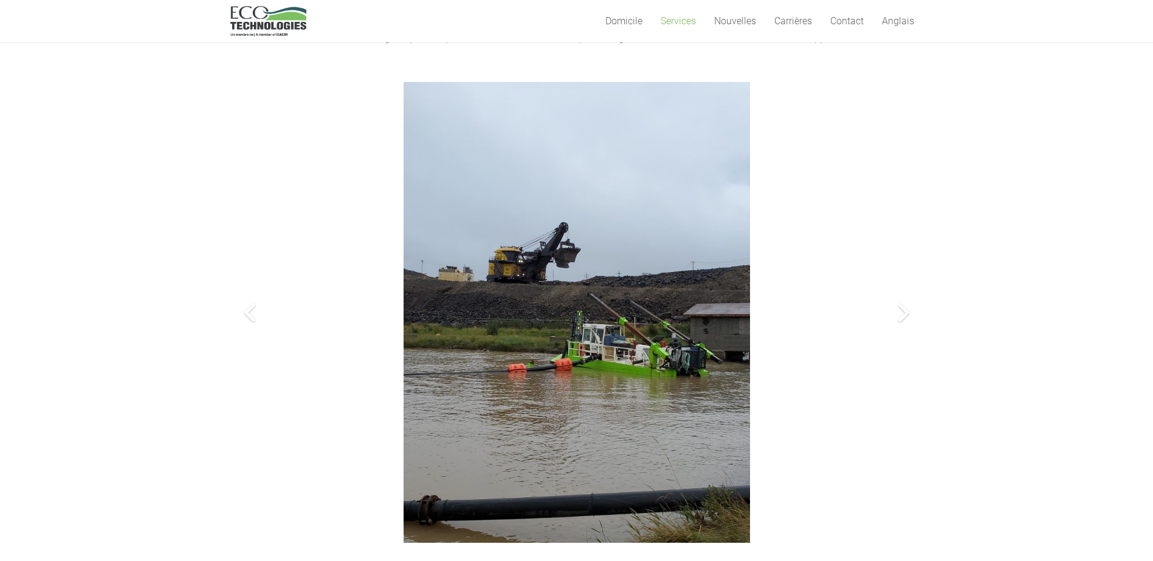
click at [902, 312] on div at bounding box center [903, 312] width 39 height 39
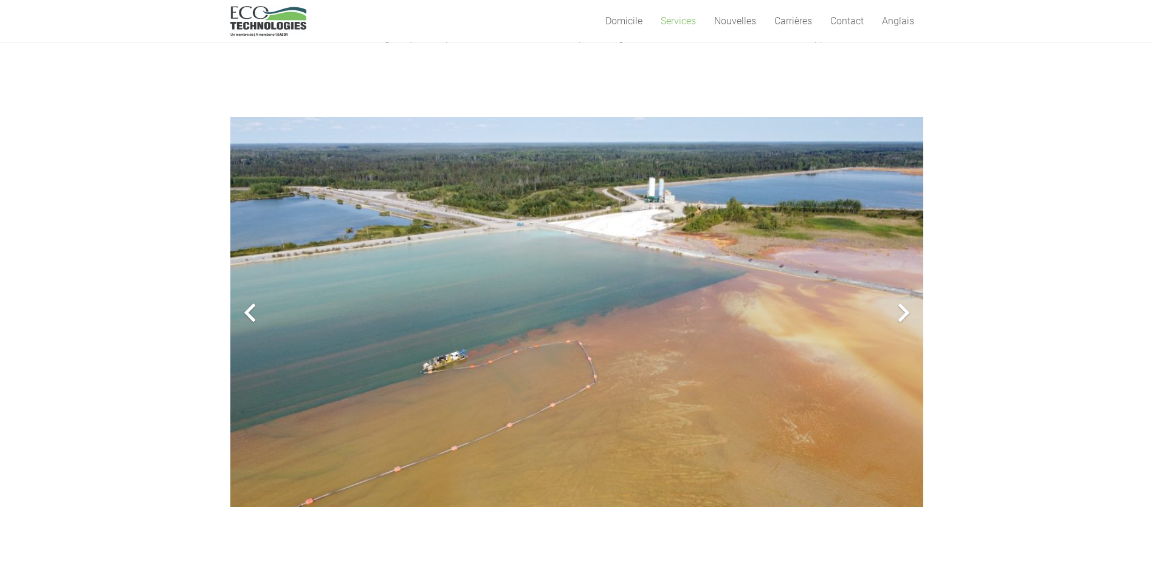
click at [653, 386] on img at bounding box center [576, 312] width 693 height 390
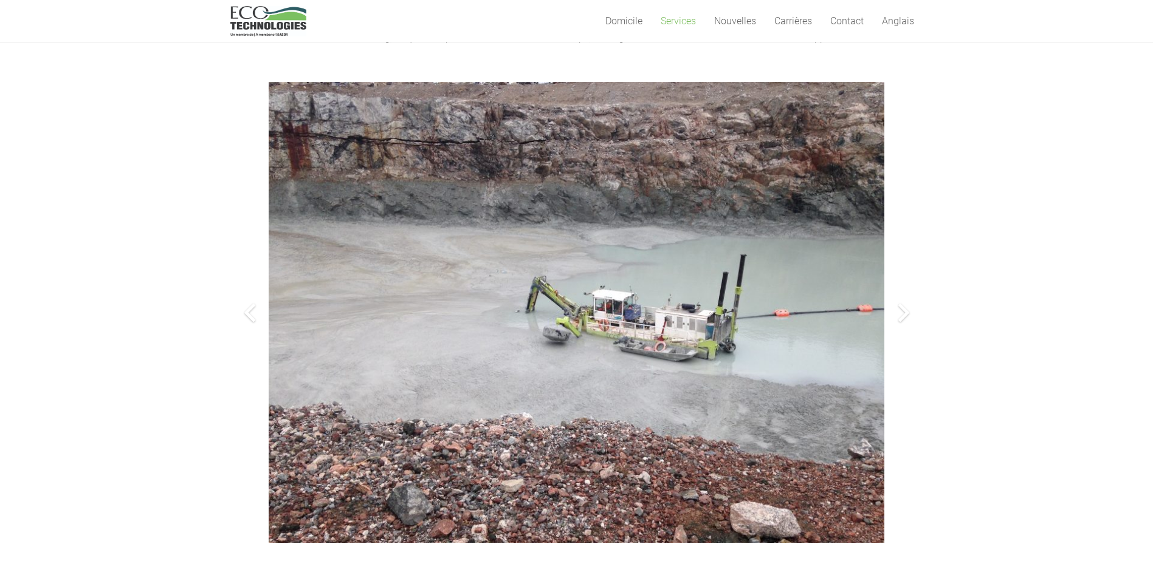
click at [249, 312] on div at bounding box center [249, 312] width 39 height 39
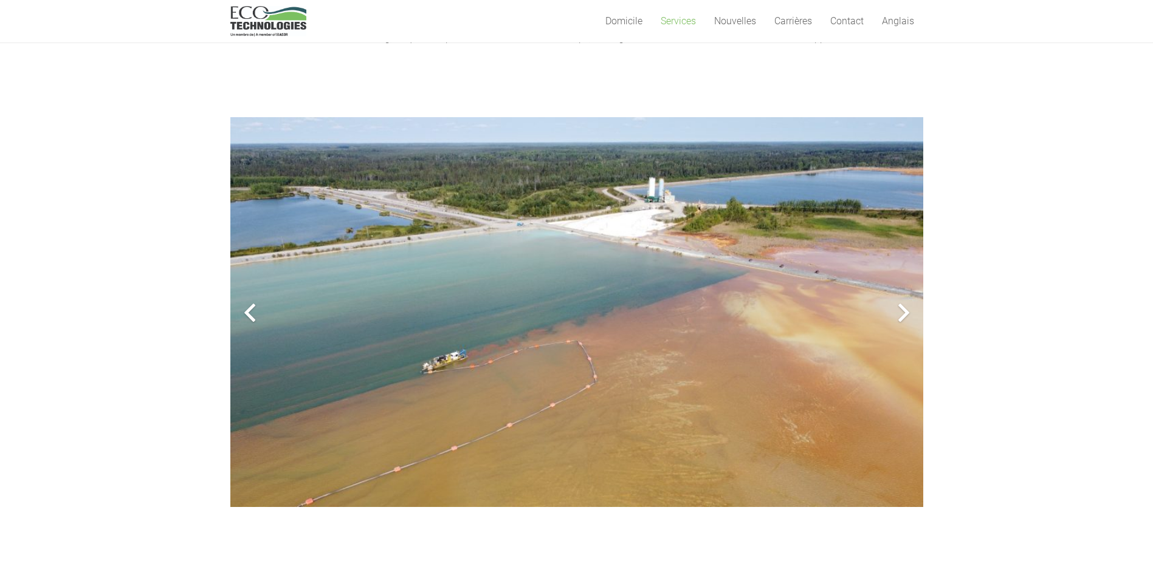
drag, startPoint x: 639, startPoint y: 436, endPoint x: 690, endPoint y: 454, distance: 54.0
click at [639, 436] on img at bounding box center [576, 312] width 693 height 390
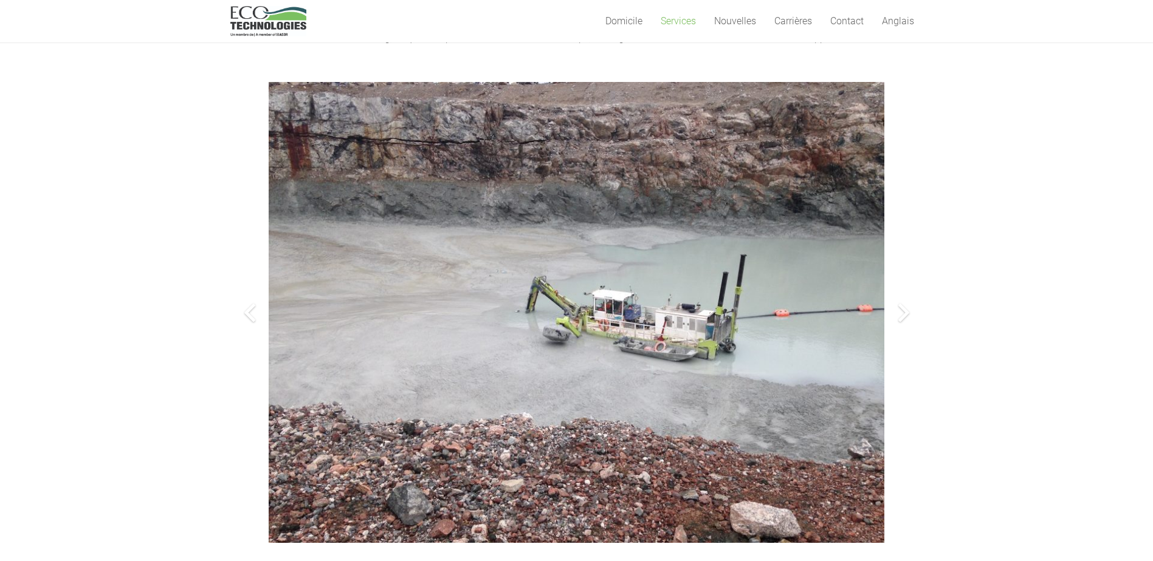
click at [900, 317] on div at bounding box center [903, 312] width 39 height 39
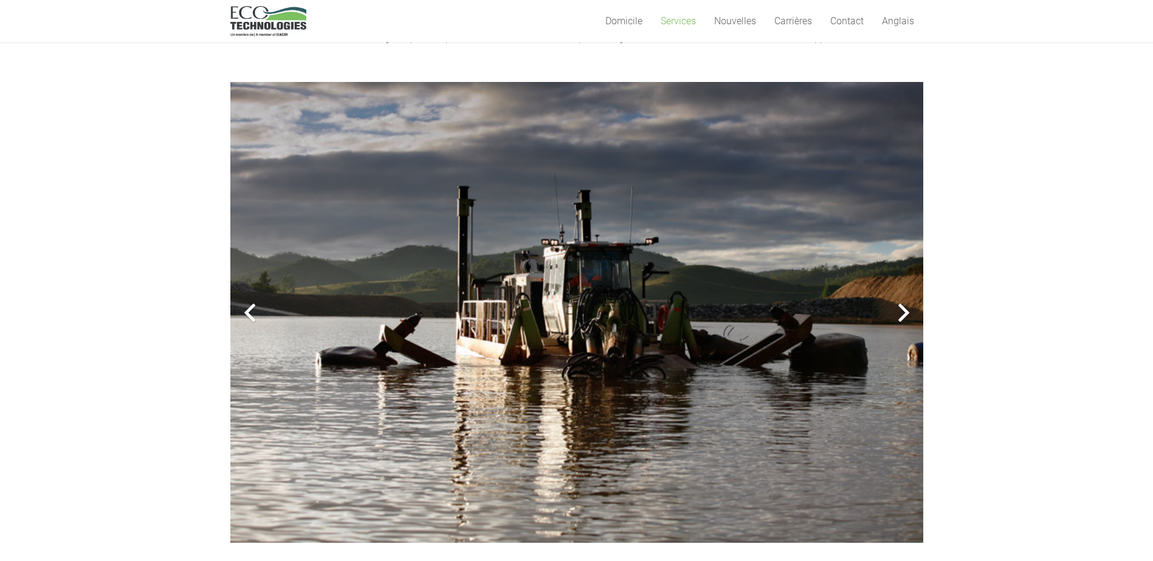
click at [903, 313] on div at bounding box center [903, 312] width 39 height 39
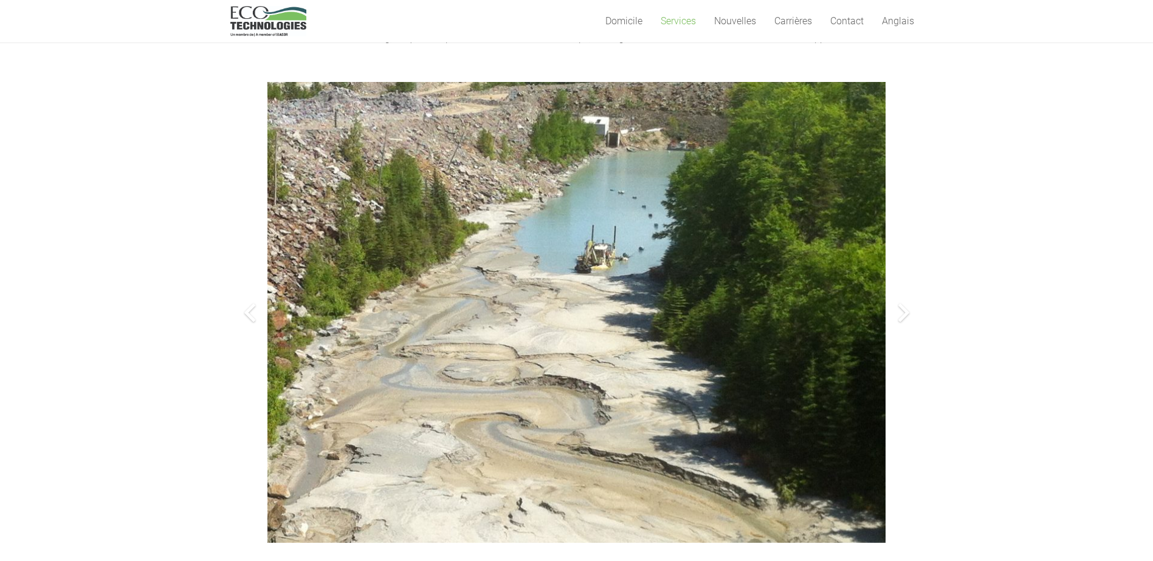
click at [903, 313] on div at bounding box center [903, 312] width 39 height 39
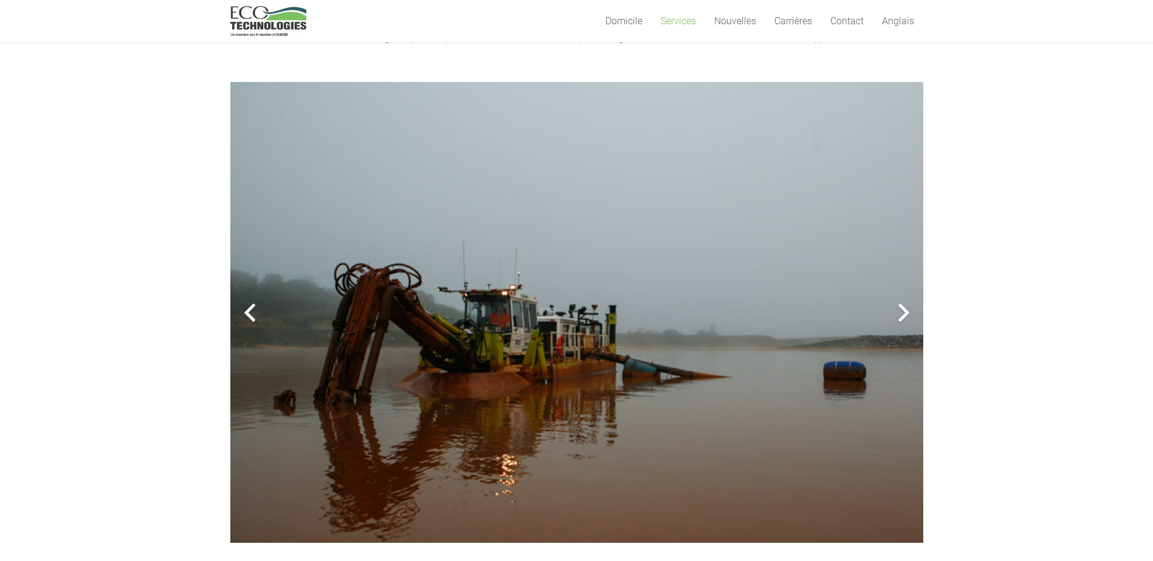
click at [252, 310] on div at bounding box center [249, 312] width 39 height 39
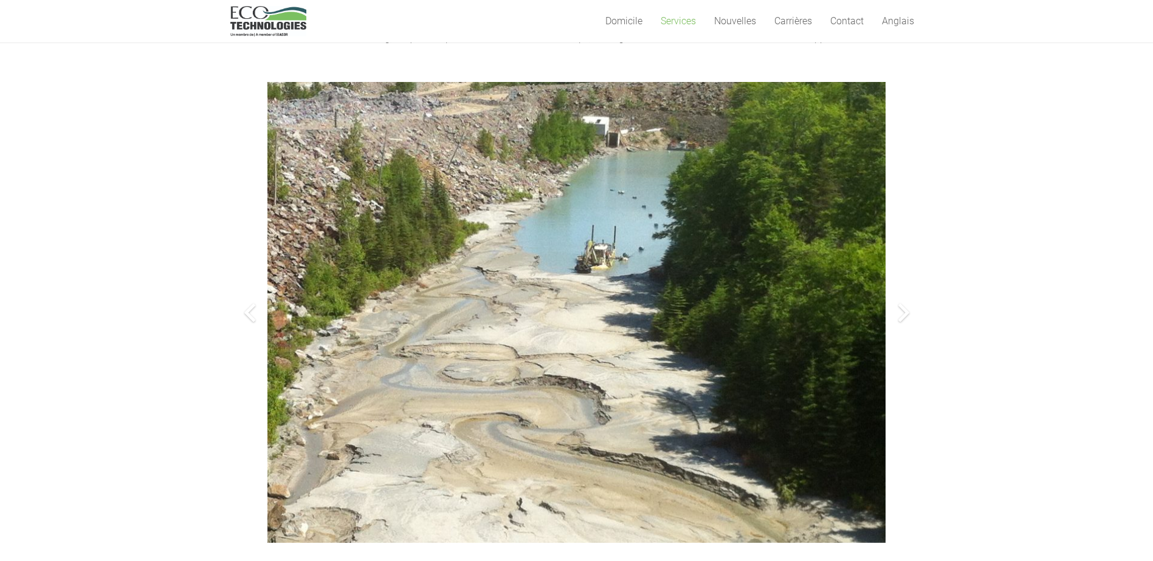
click at [570, 352] on img at bounding box center [576, 312] width 618 height 462
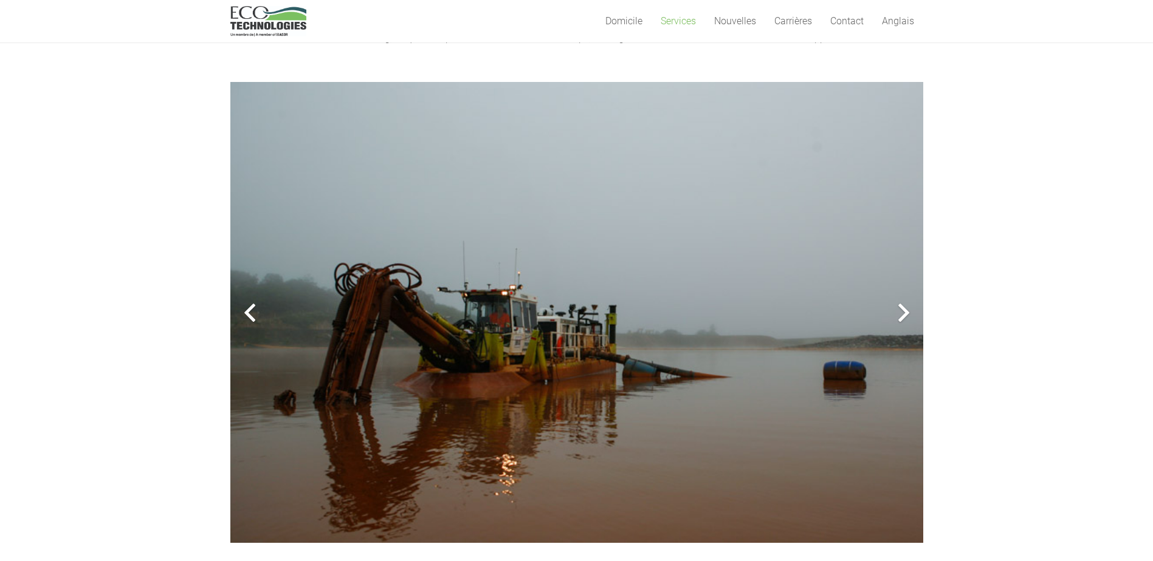
click at [250, 312] on div at bounding box center [249, 312] width 39 height 39
